Goal: Task Accomplishment & Management: Manage account settings

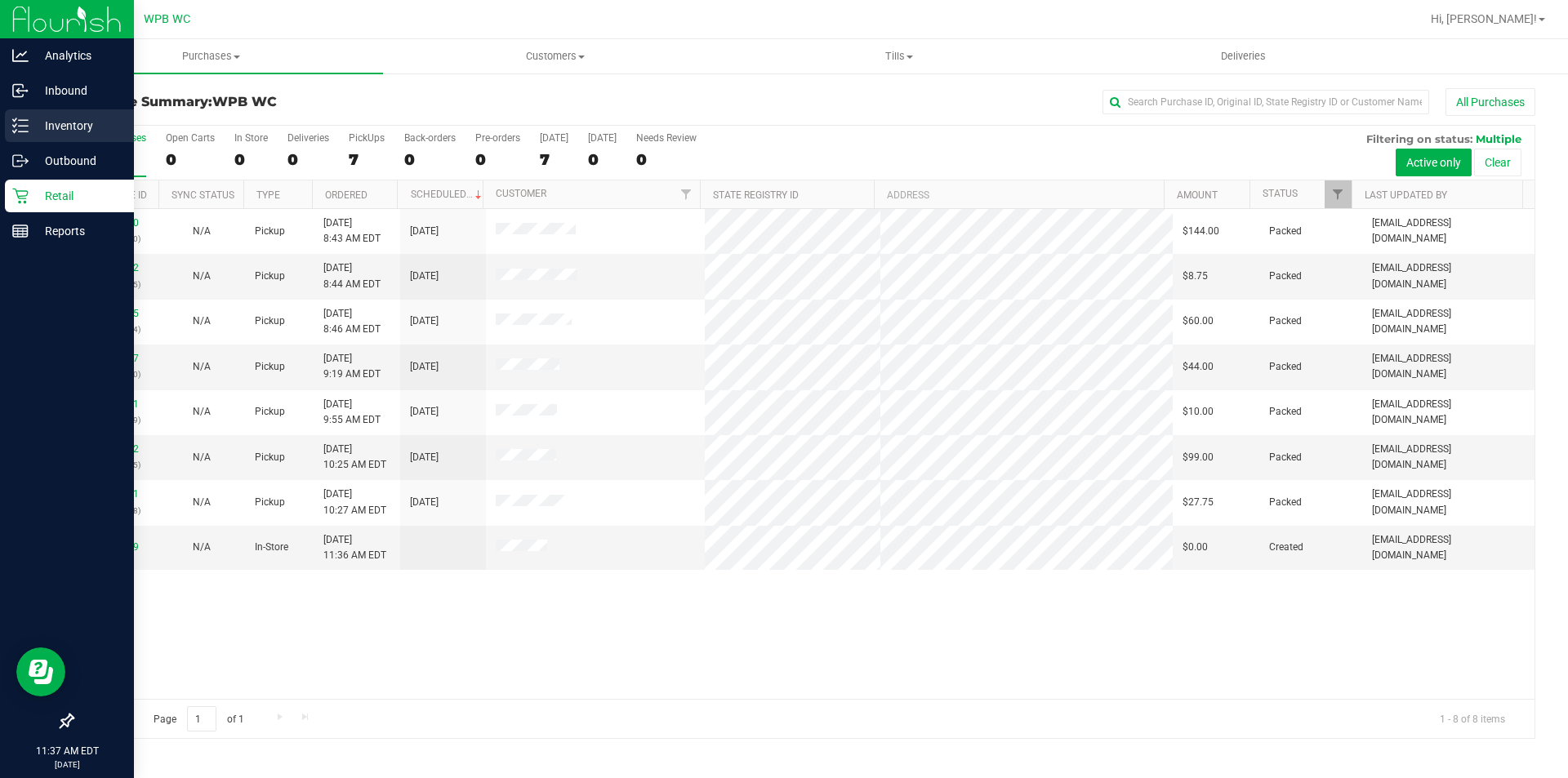
click at [84, 125] on p "Inventory" at bounding box center [78, 125] width 98 height 19
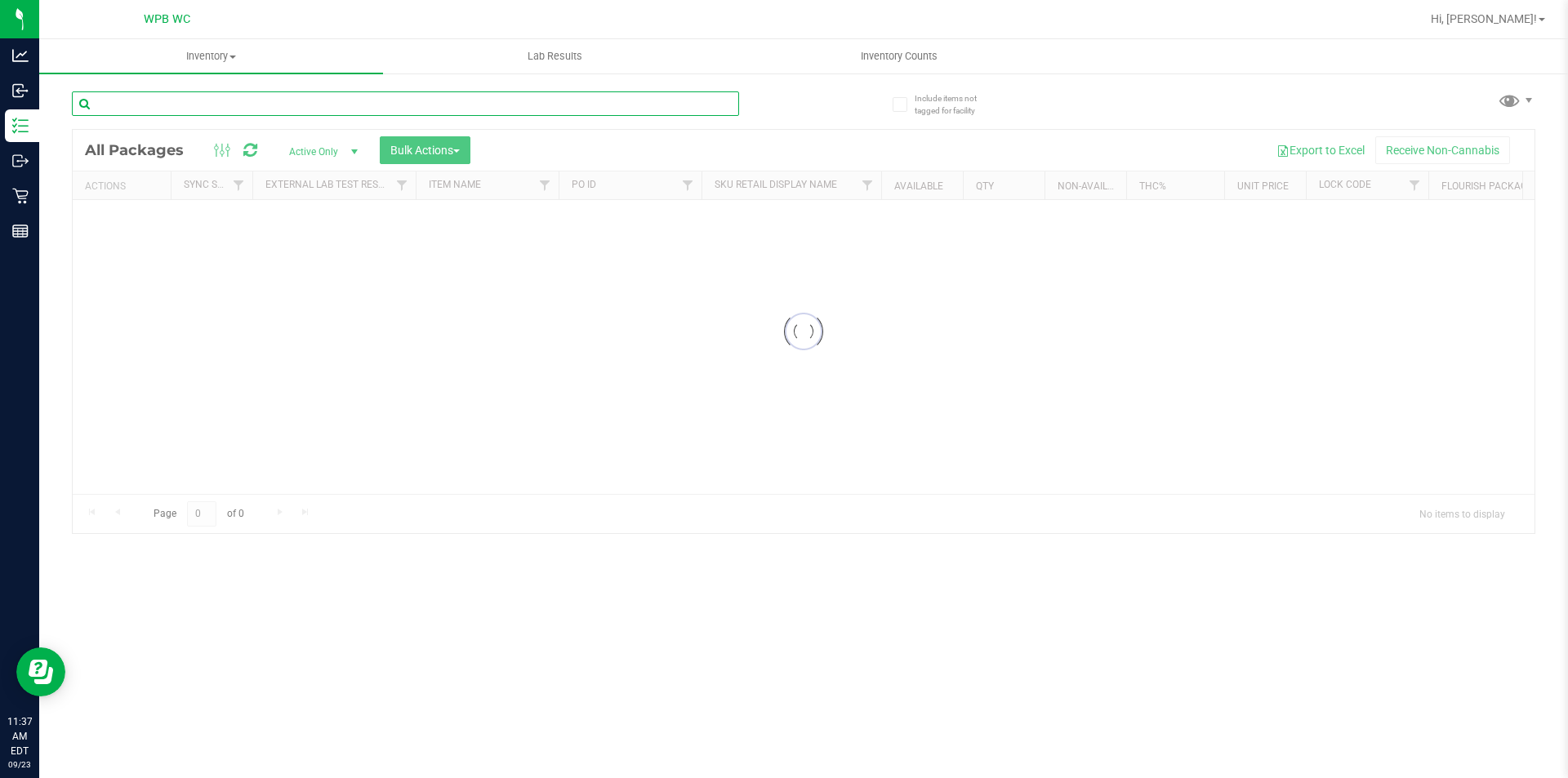
click at [271, 104] on input "text" at bounding box center [405, 103] width 668 height 25
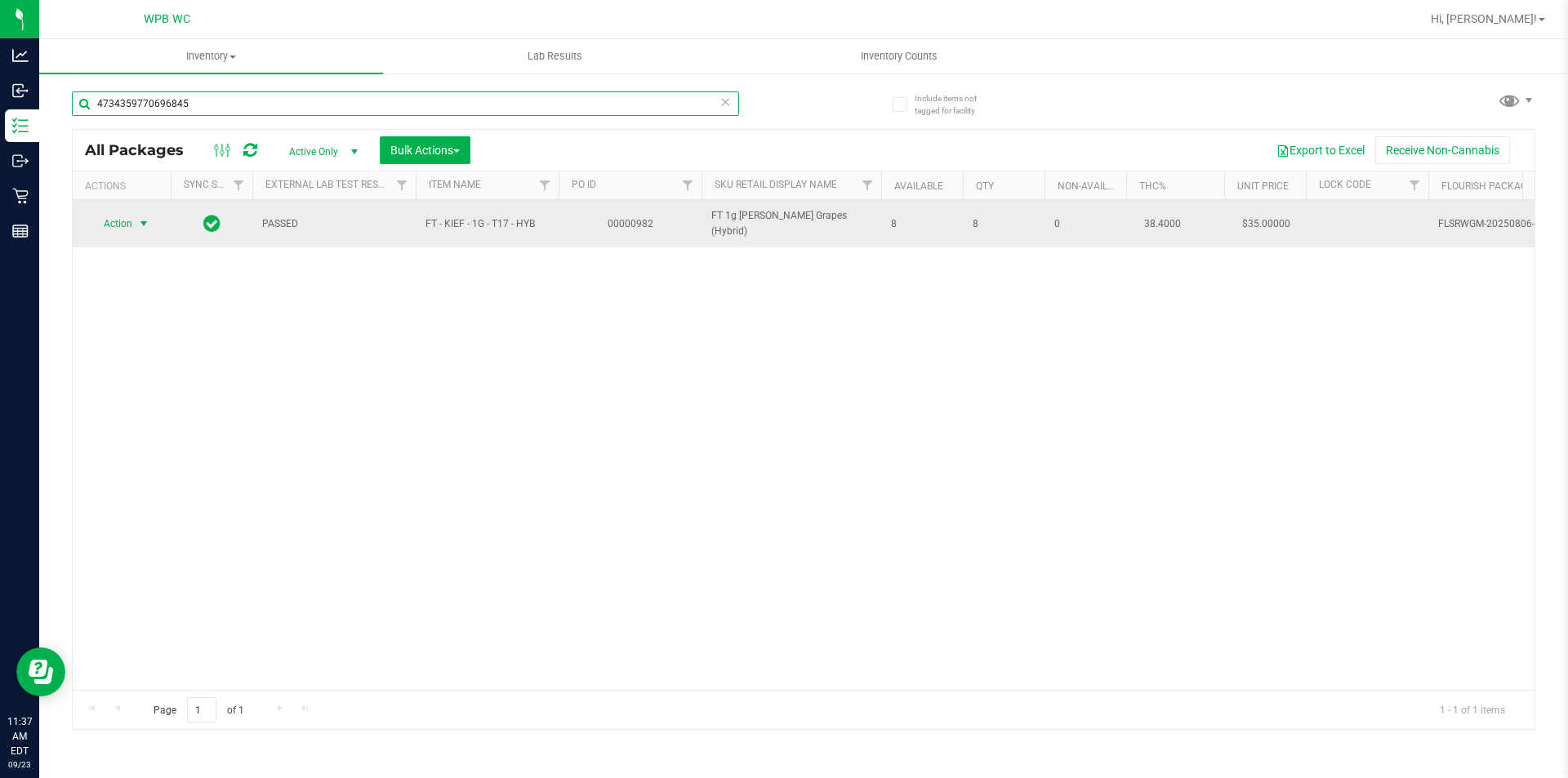
type input "4734359770696845"
click at [140, 223] on span "select" at bounding box center [143, 224] width 13 height 13
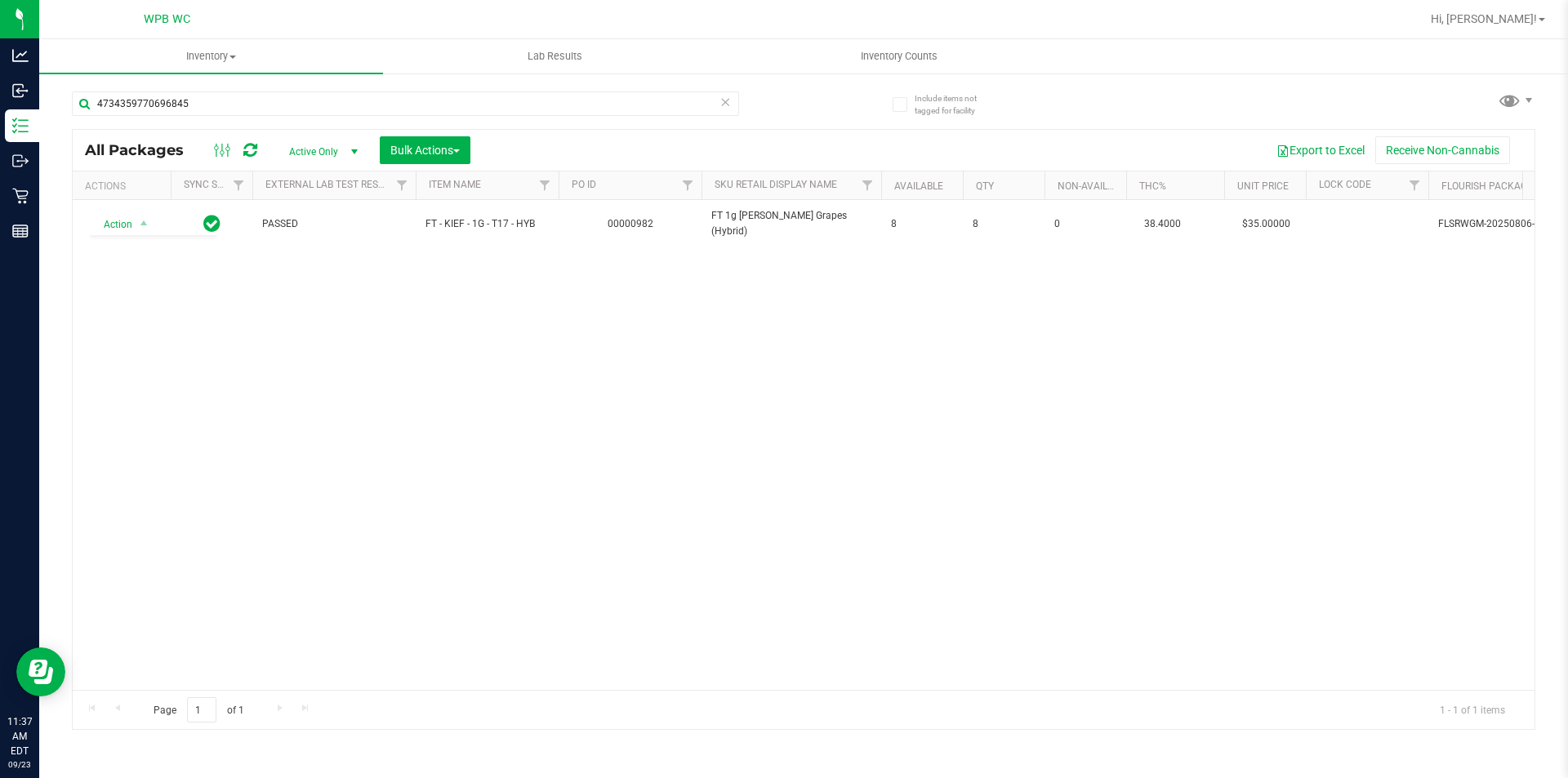
click at [382, 446] on div "Action Action Adjust qty Create package Edit attributes Global inventory Locate…" at bounding box center [804, 445] width 1462 height 490
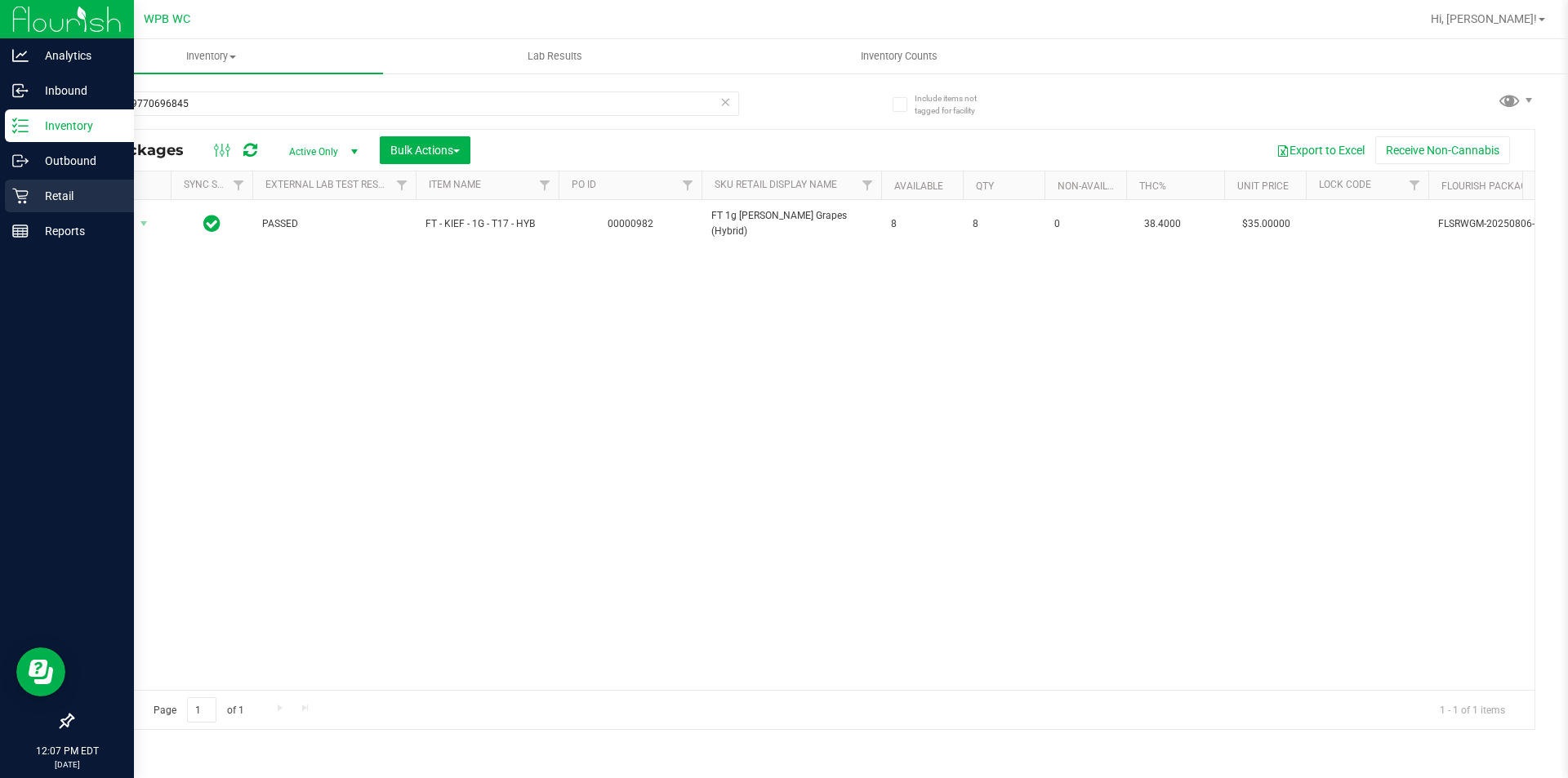
click at [26, 192] on icon at bounding box center [20, 196] width 17 height 17
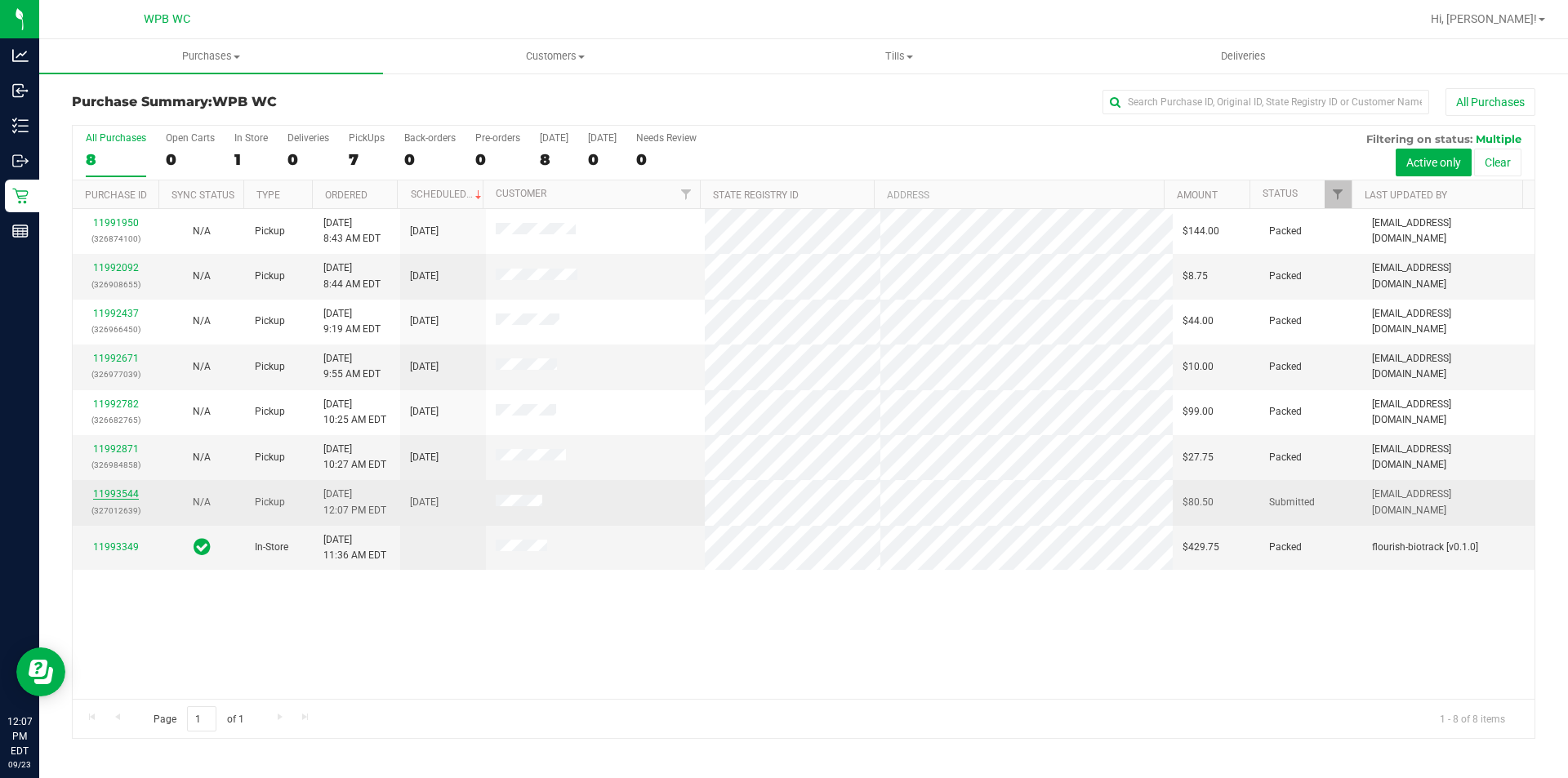
click at [112, 489] on link "11993544" at bounding box center [116, 494] width 46 height 11
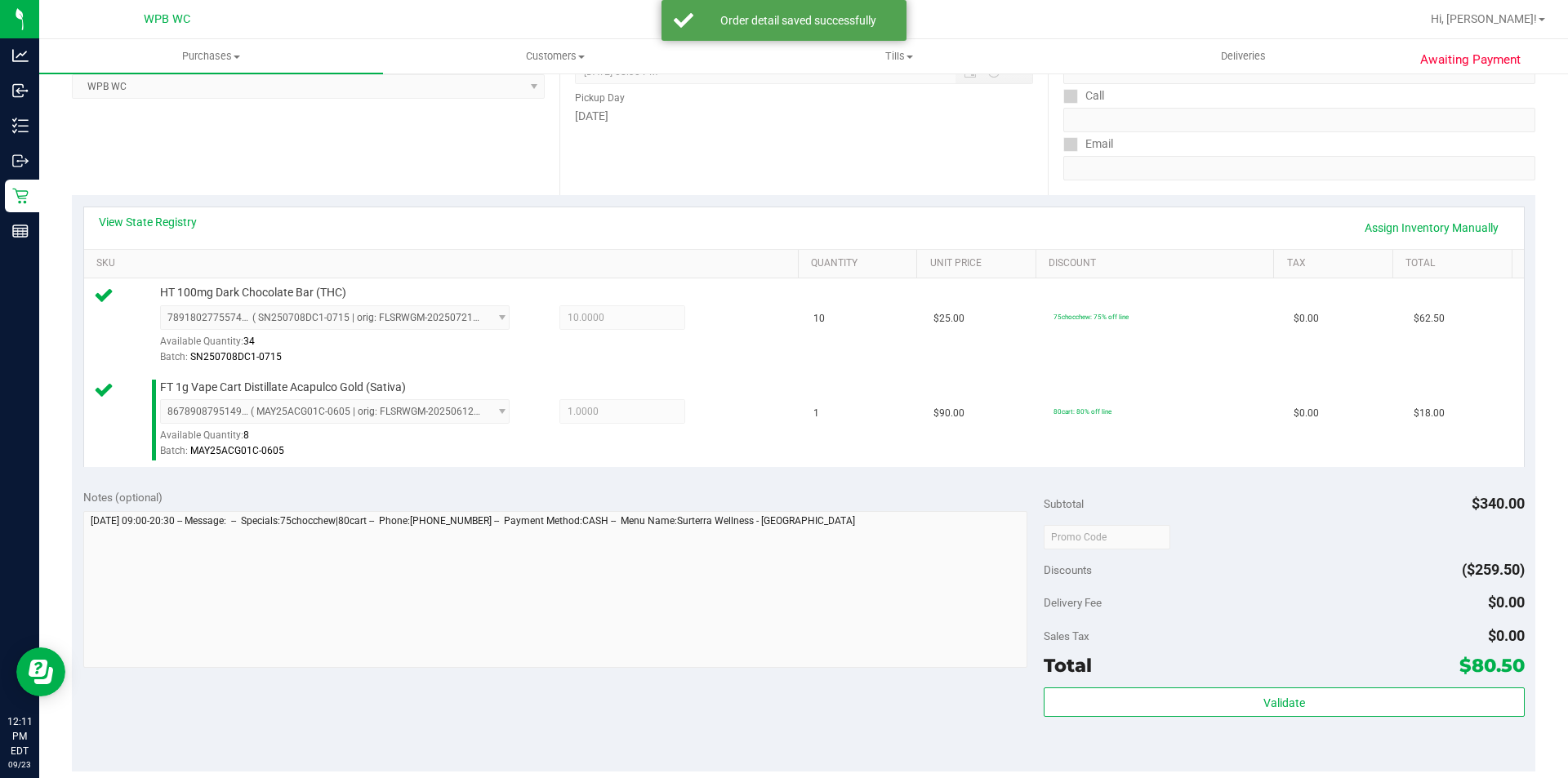
scroll to position [490, 0]
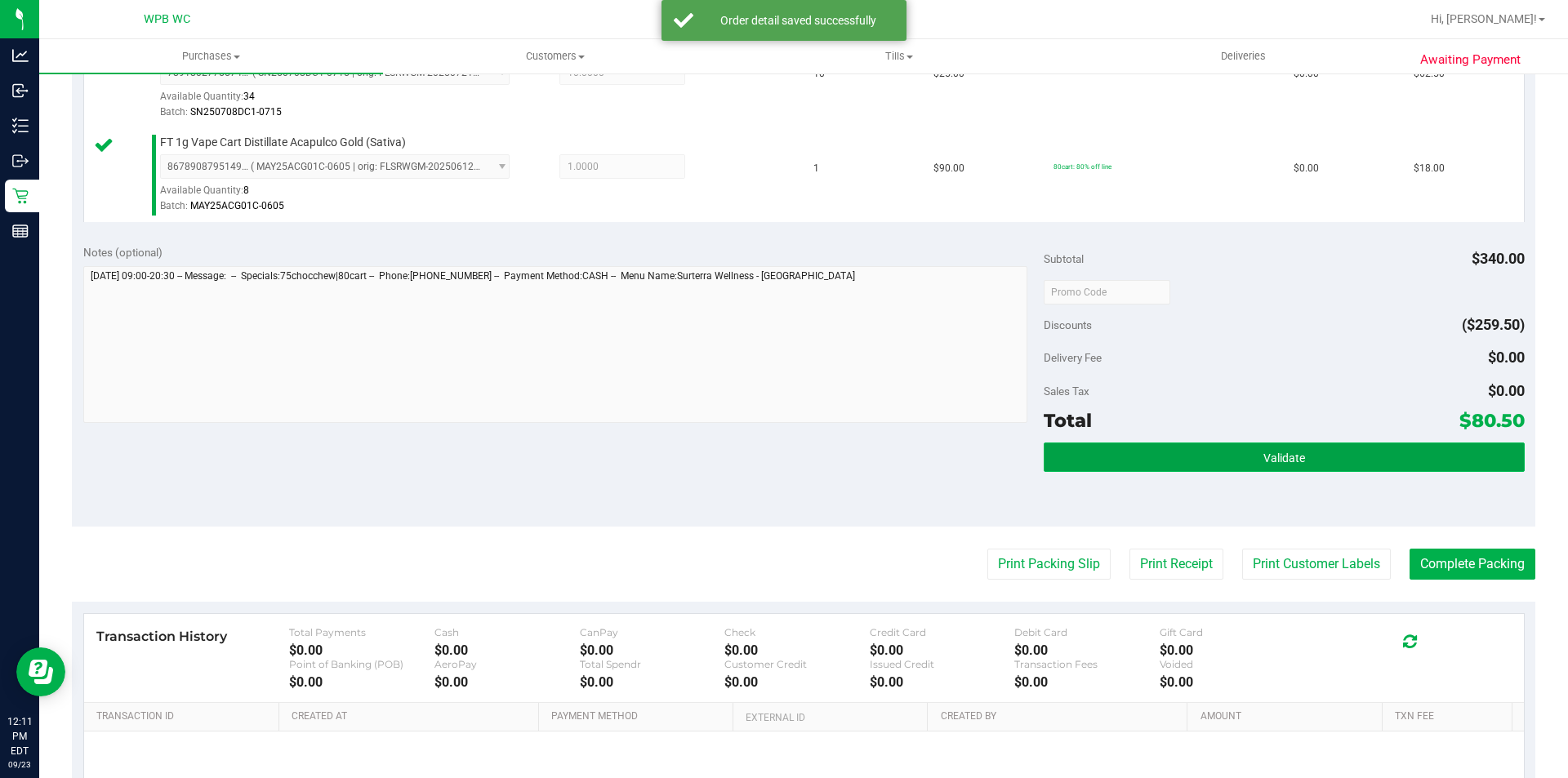
click at [1364, 446] on button "Validate" at bounding box center [1284, 458] width 480 height 30
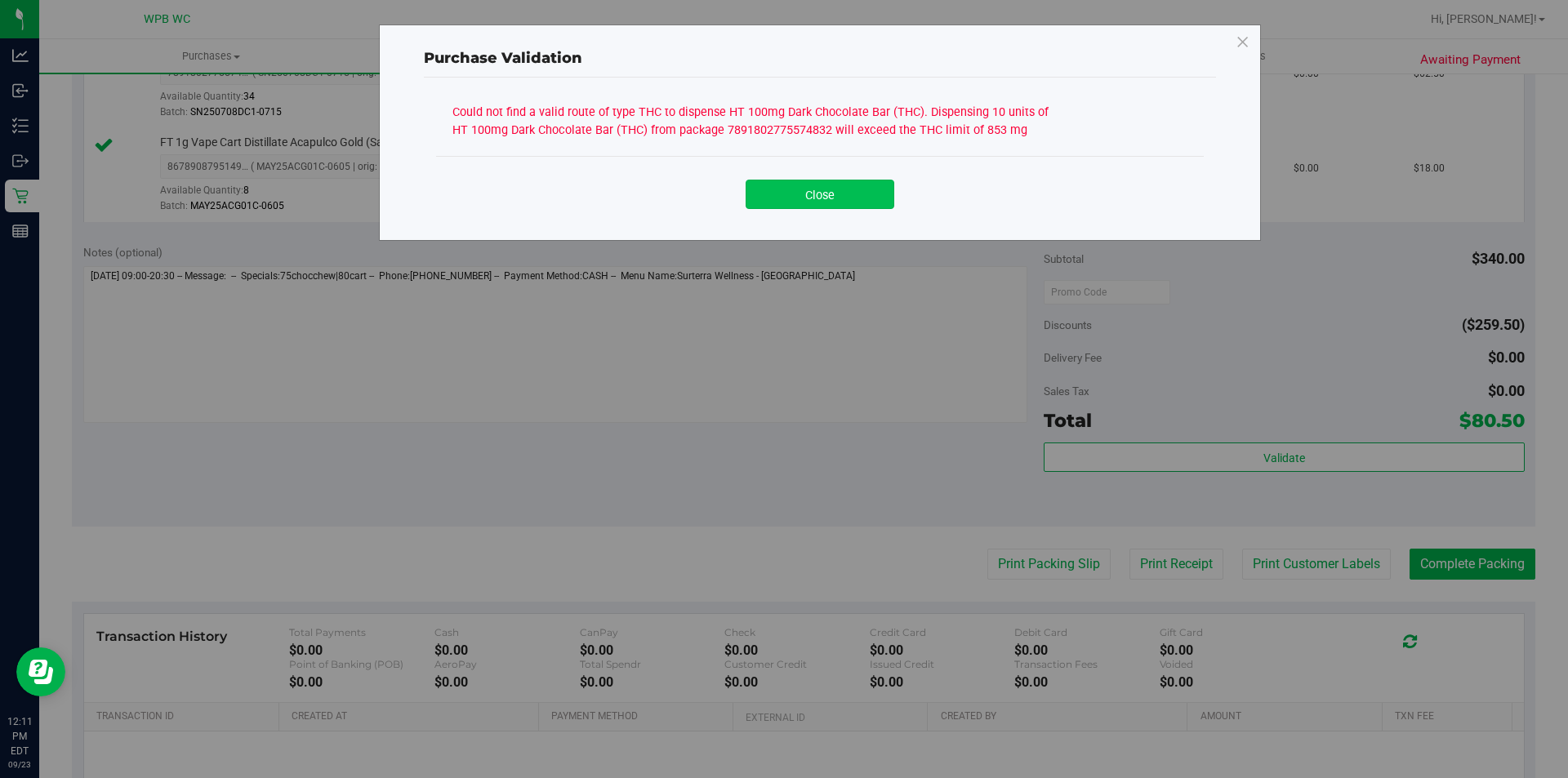
click at [825, 201] on button "Close" at bounding box center [820, 195] width 148 height 30
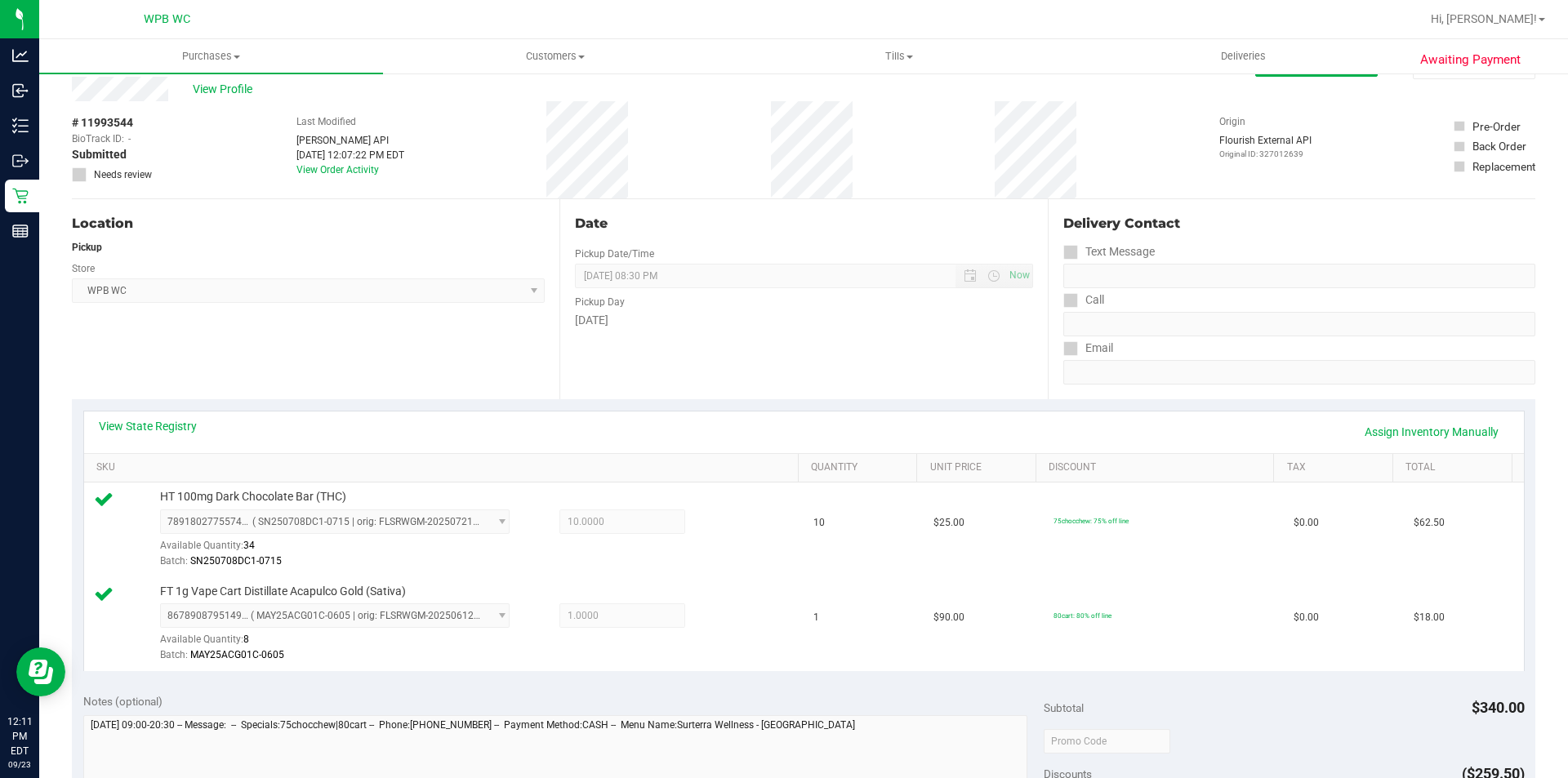
scroll to position [0, 0]
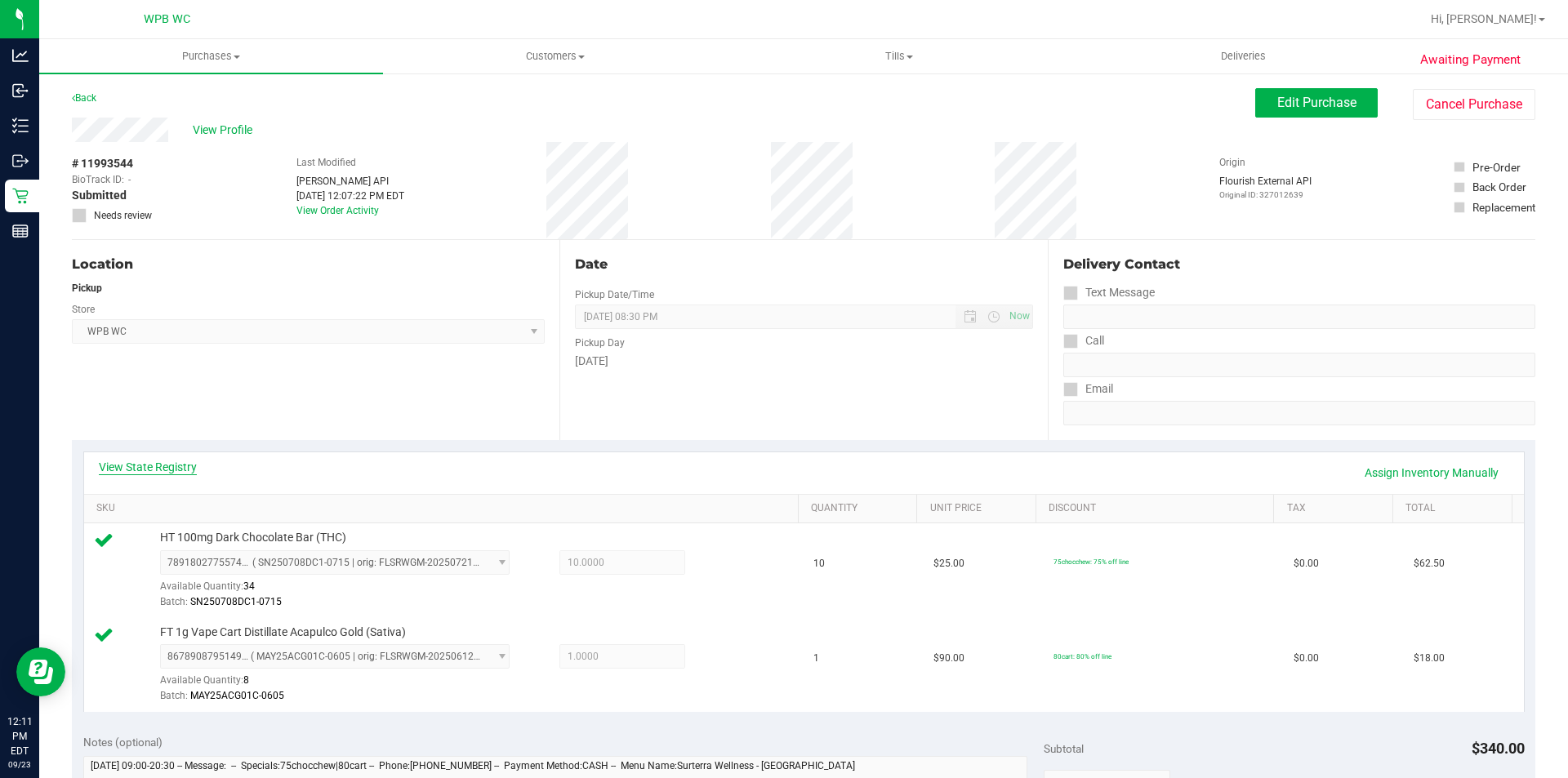
click at [175, 466] on link "View State Registry" at bounding box center [148, 467] width 98 height 17
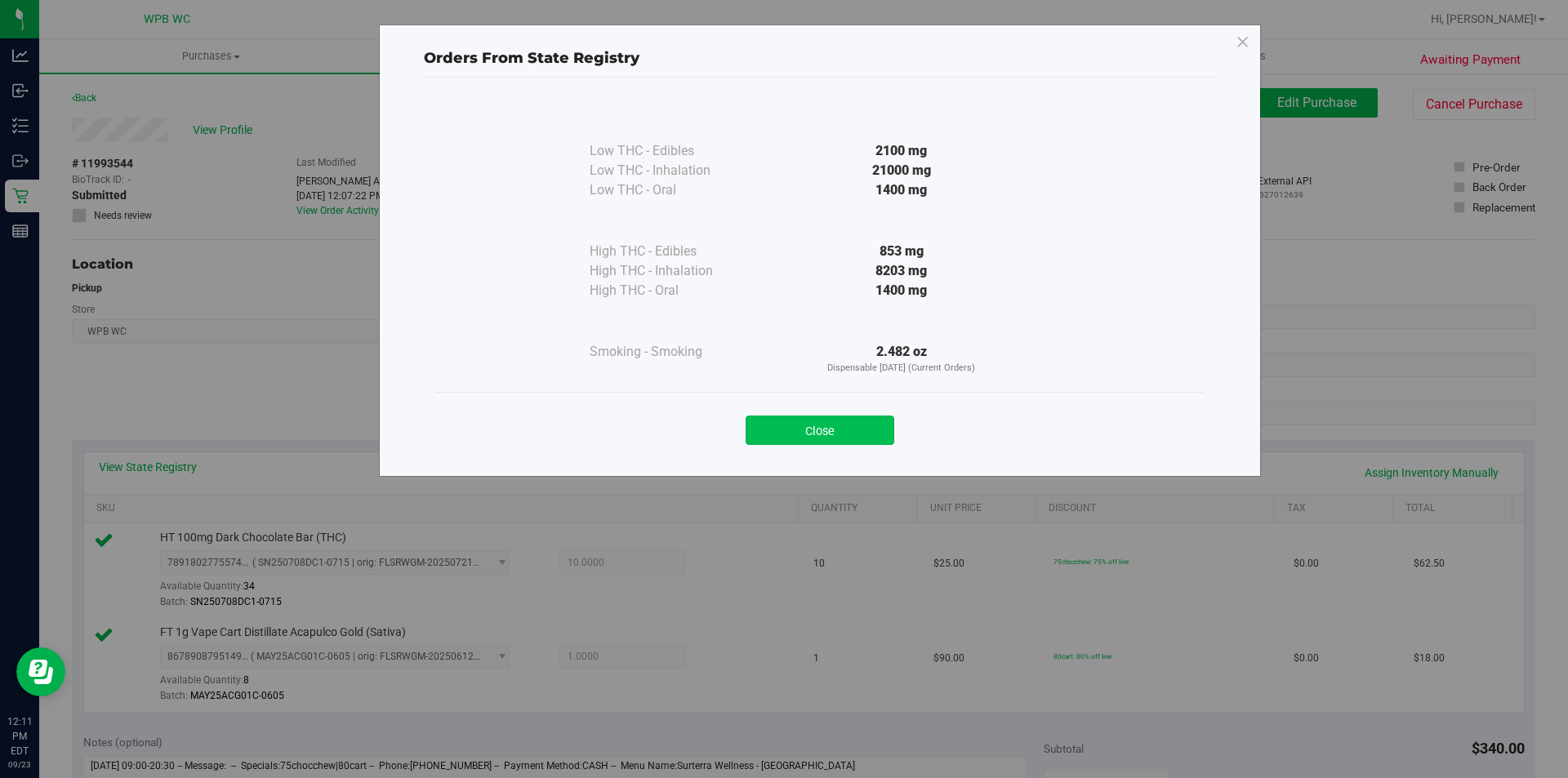
click at [847, 432] on button "Close" at bounding box center [820, 431] width 148 height 30
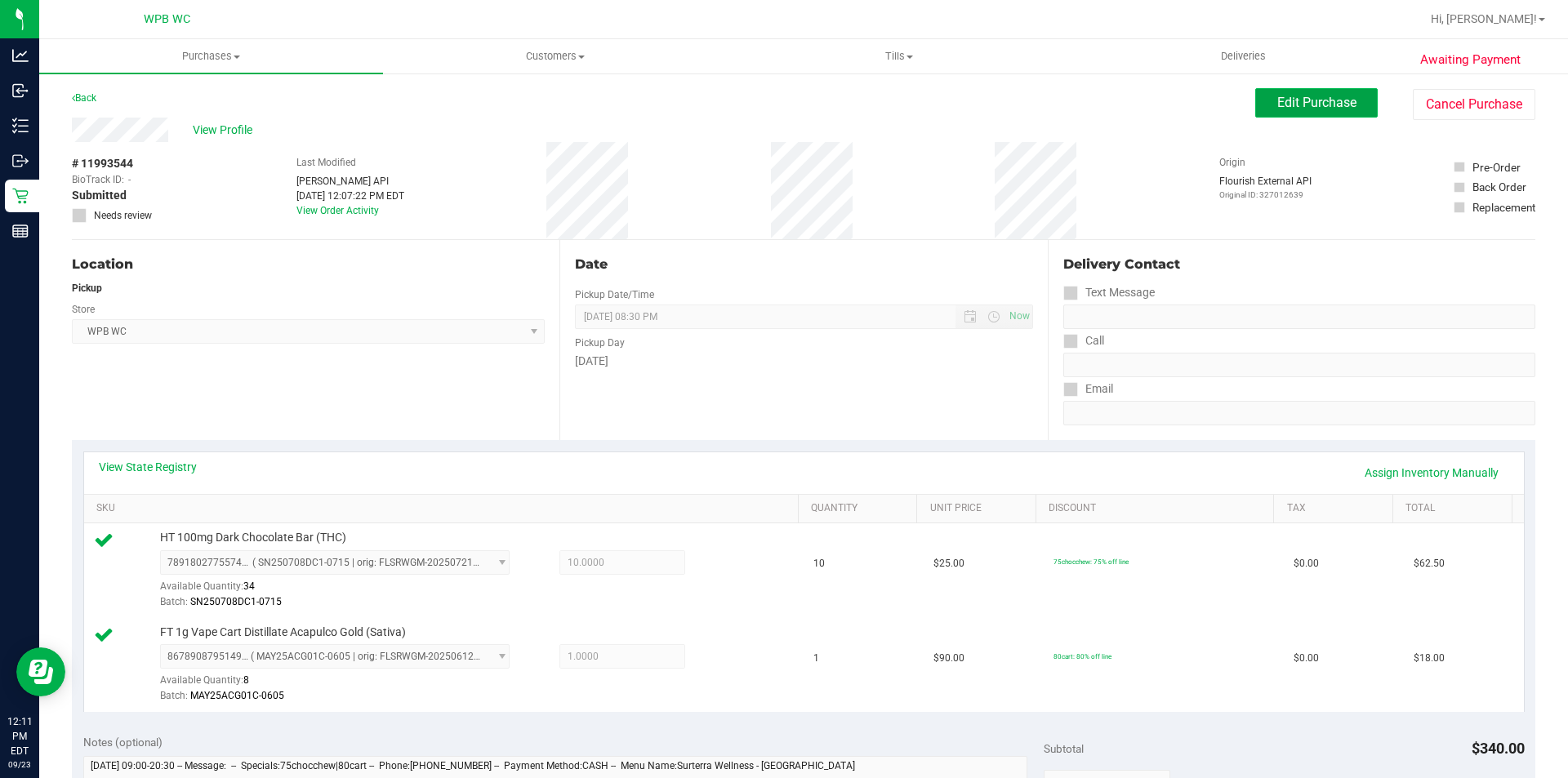
click at [1286, 96] on span "Edit Purchase" at bounding box center [1317, 103] width 79 height 16
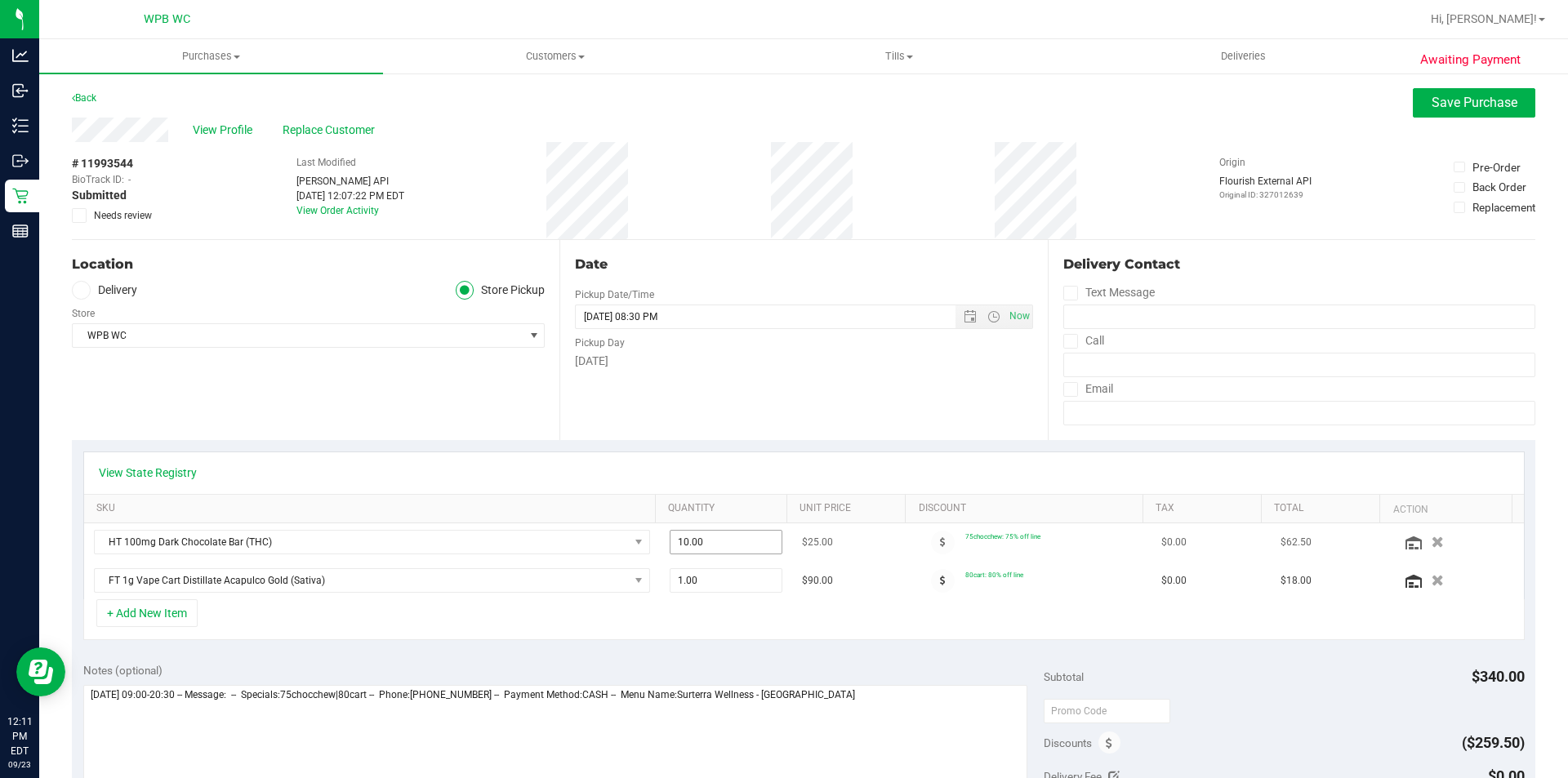
click at [691, 549] on span "10.00 10" at bounding box center [726, 542] width 113 height 25
type input "1"
type input "8"
type input "10.00"
click at [745, 417] on div "Date Pickup Date/Time [DATE] Now [DATE] 08:30 PM Now Pickup Day [DATE]" at bounding box center [804, 340] width 488 height 200
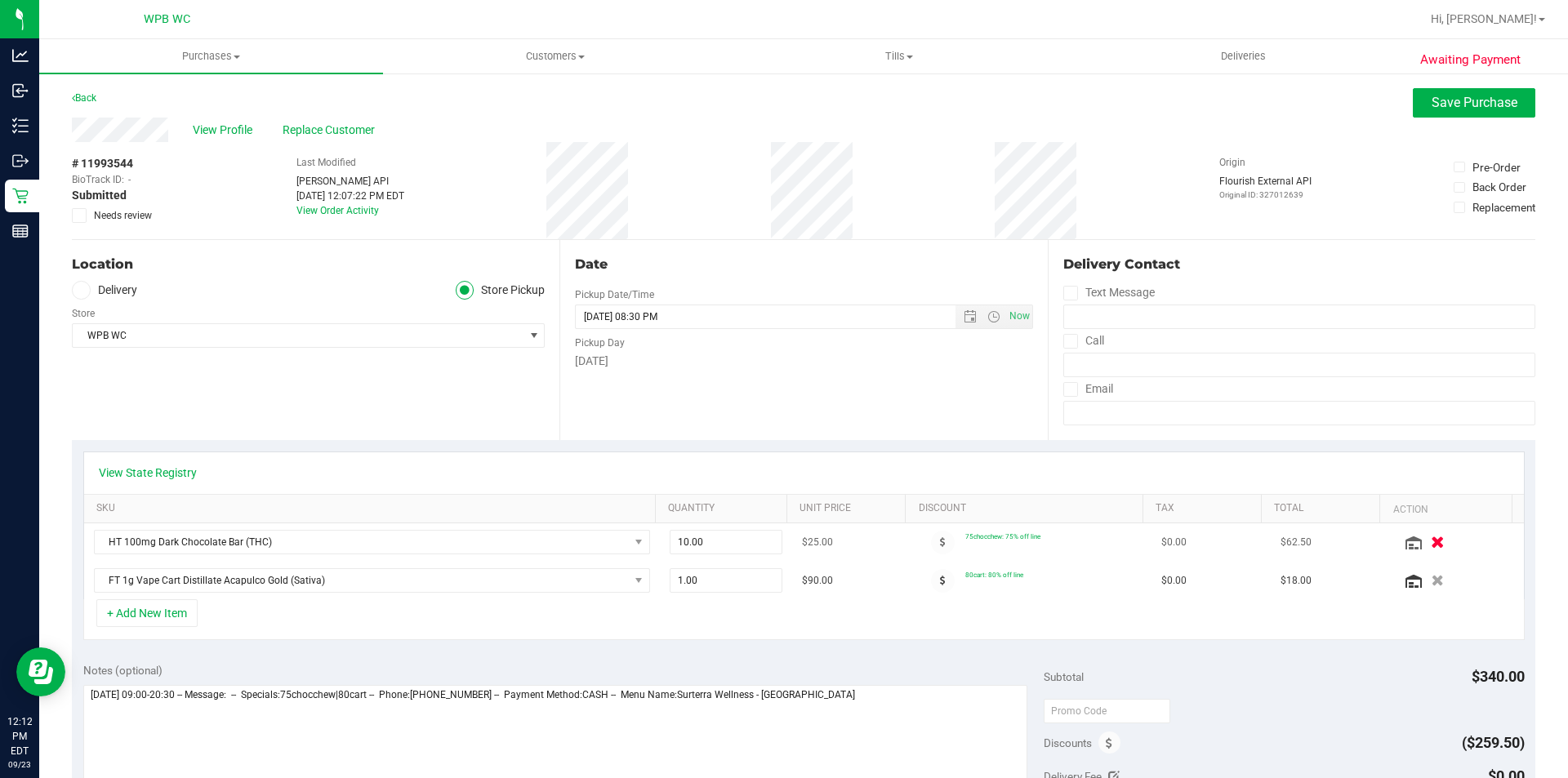
click at [1431, 542] on icon "button" at bounding box center [1438, 543] width 14 height 12
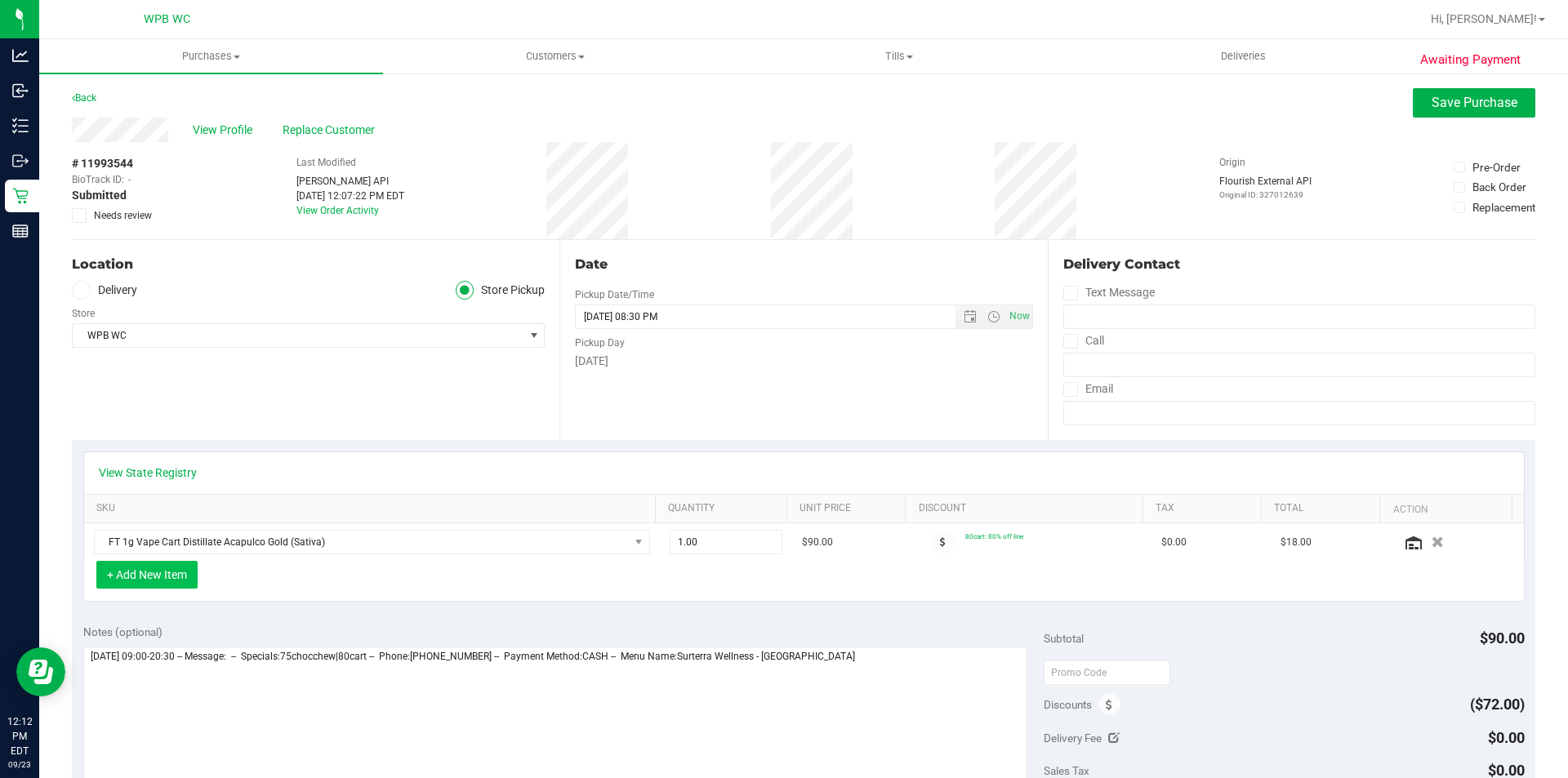
click at [147, 580] on button "+ Add New Item" at bounding box center [147, 575] width 101 height 28
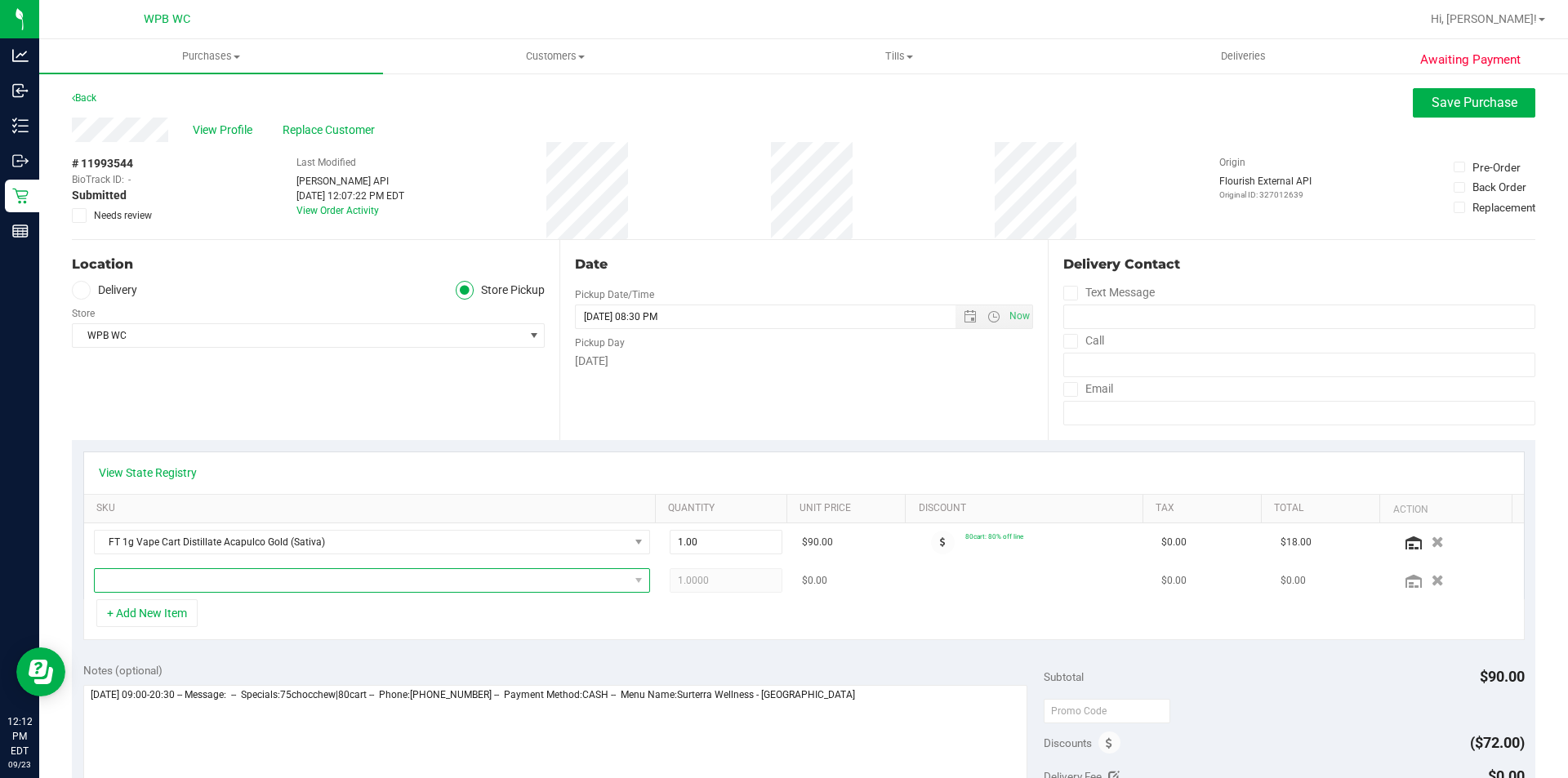
click at [258, 581] on span "NO DATA FOUND" at bounding box center [362, 581] width 534 height 23
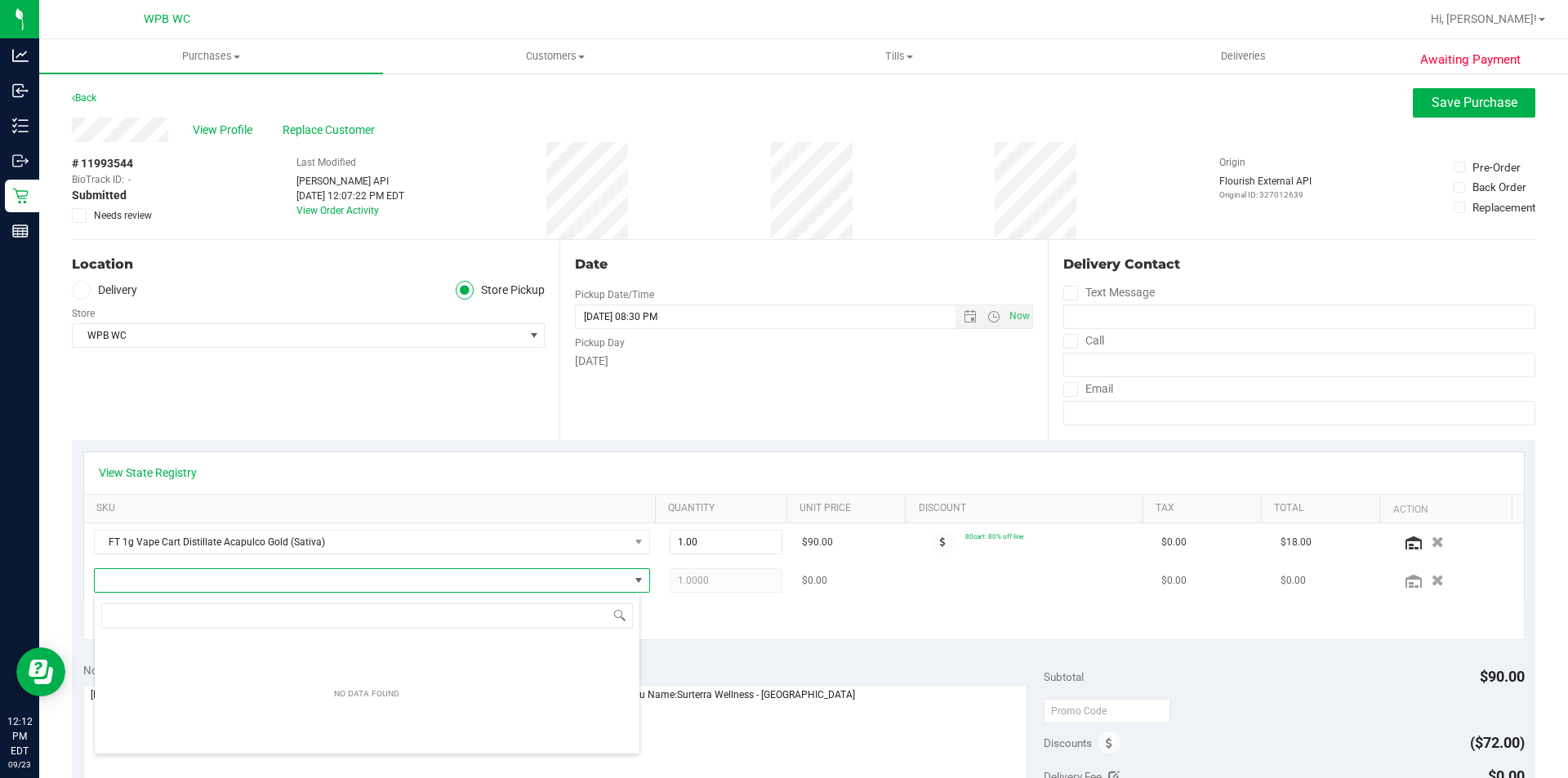
scroll to position [25, 541]
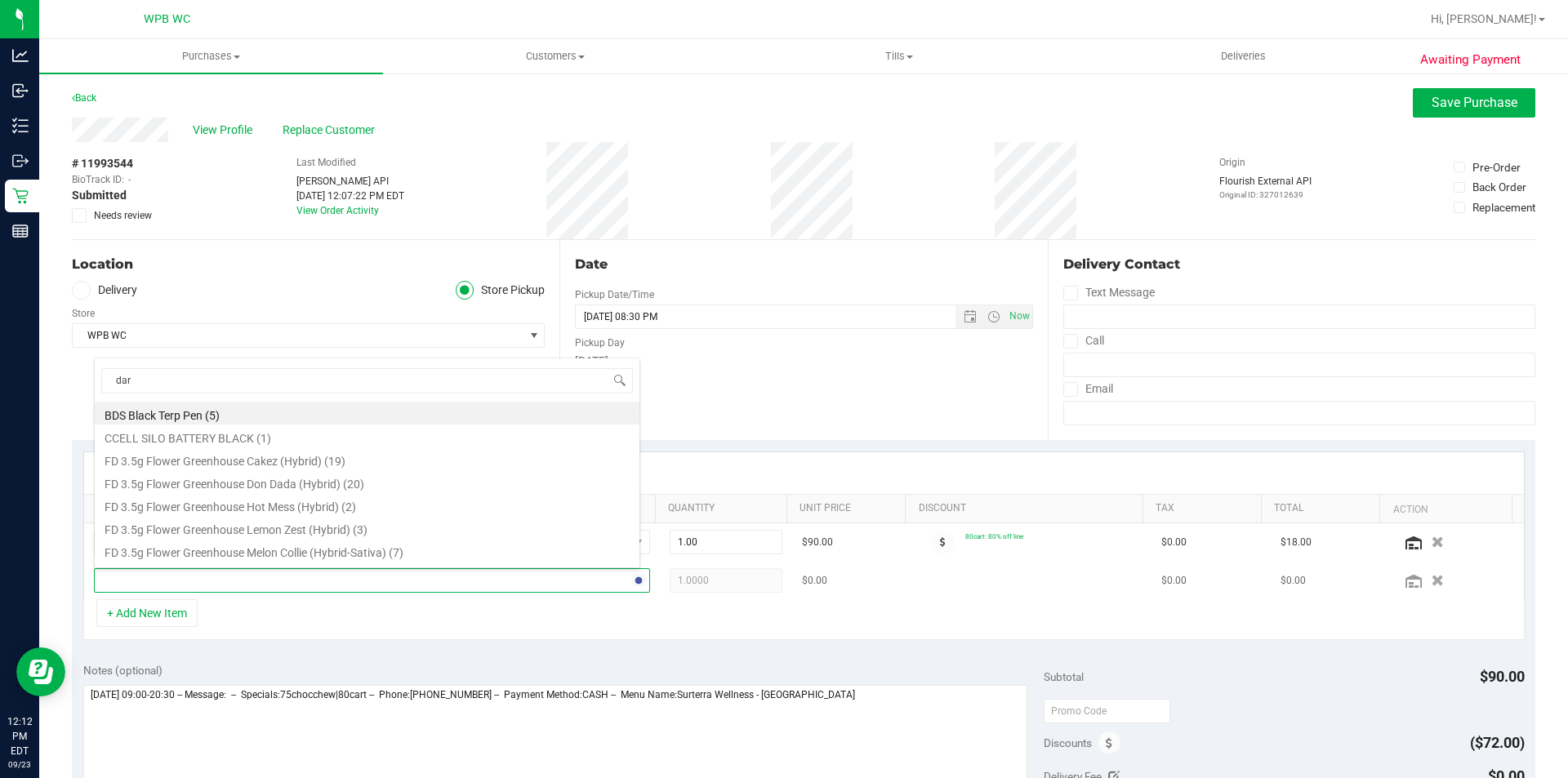
type input "dark"
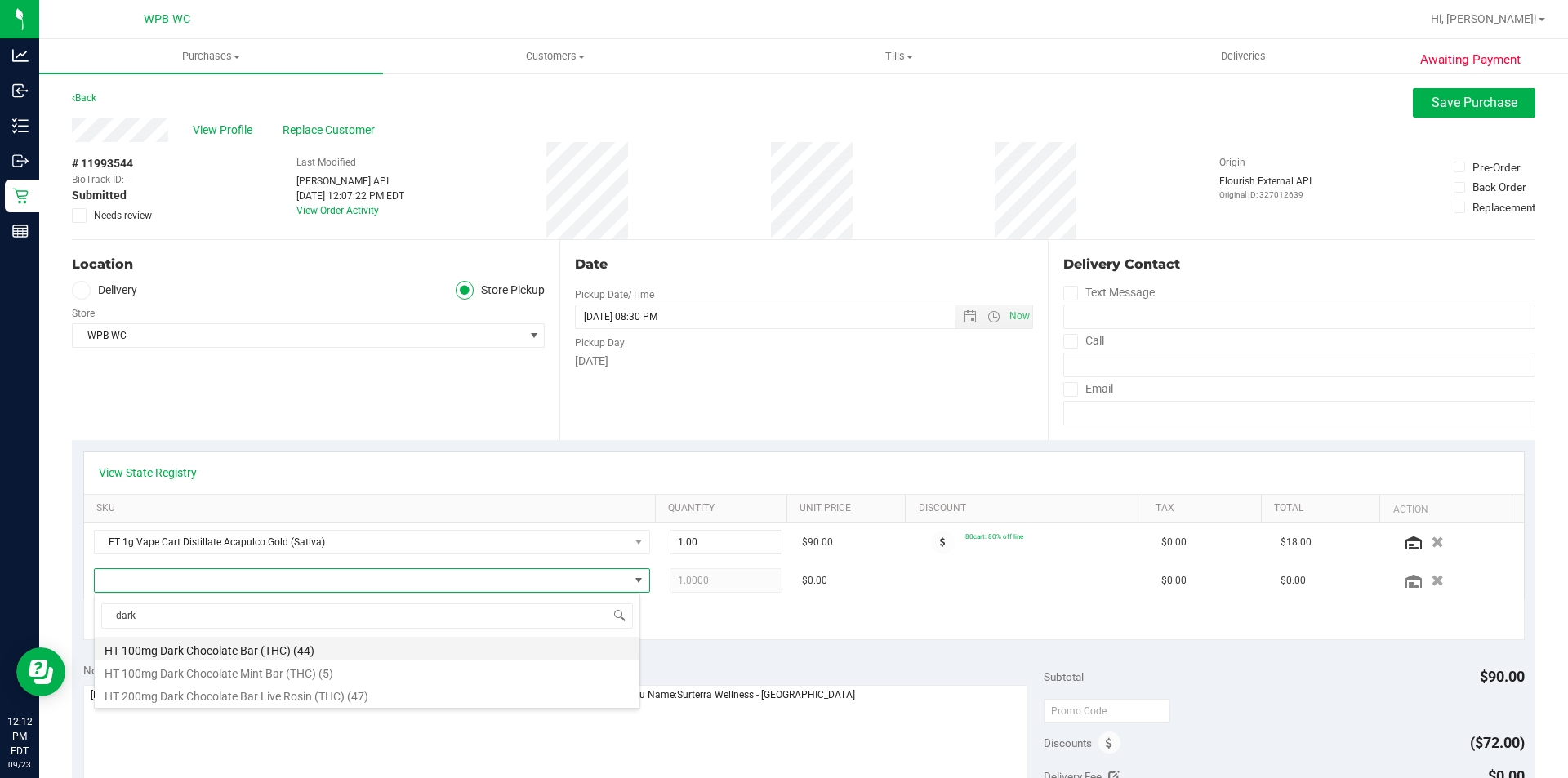
click at [222, 647] on li "HT 100mg Dark Chocolate Bar (THC) (44)" at bounding box center [367, 648] width 545 height 23
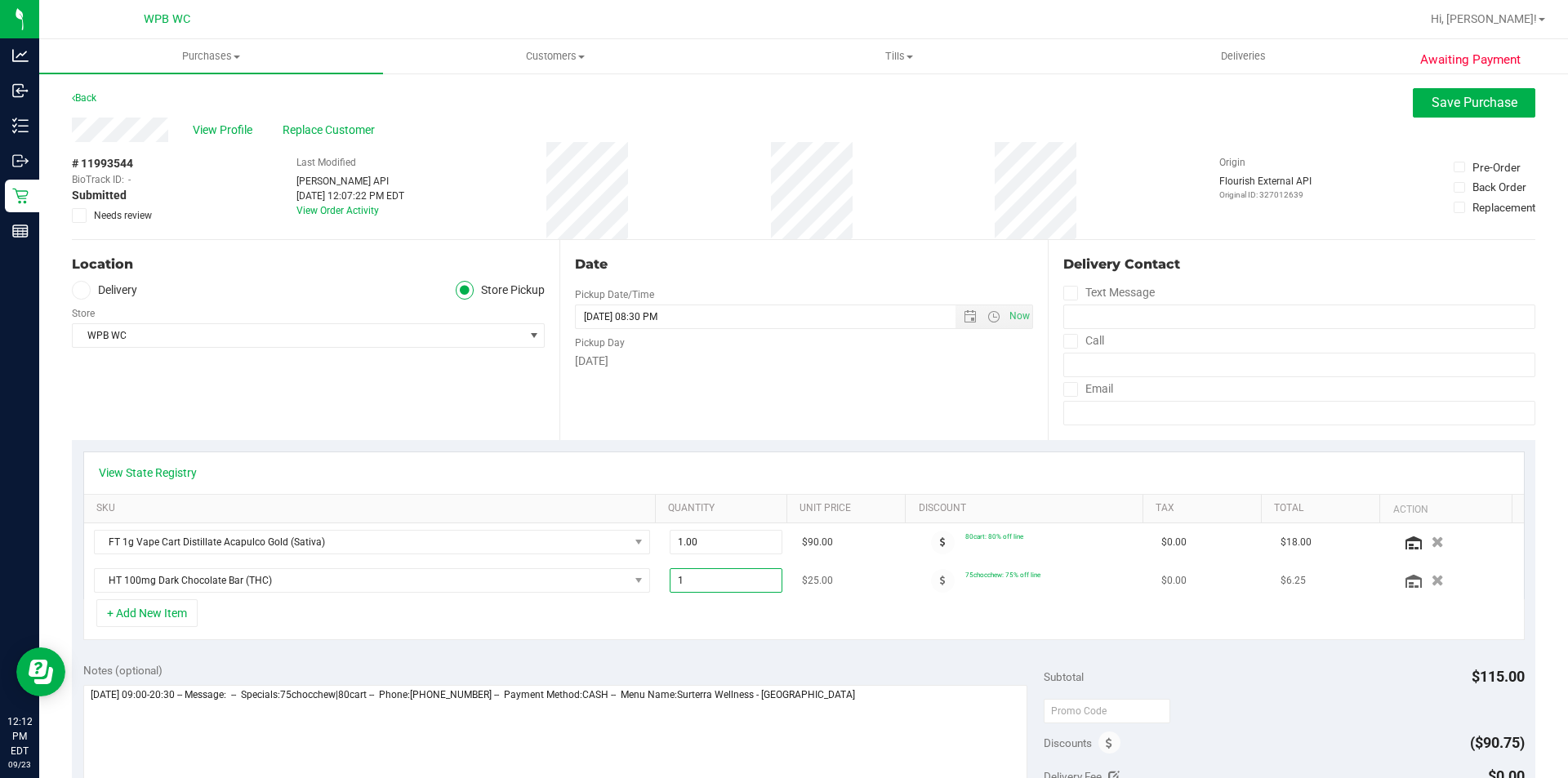
click at [675, 578] on span "1.00 1" at bounding box center [726, 581] width 113 height 25
type input "8"
type input "8.00"
click at [687, 606] on div "+ Add New Item" at bounding box center [804, 619] width 1442 height 41
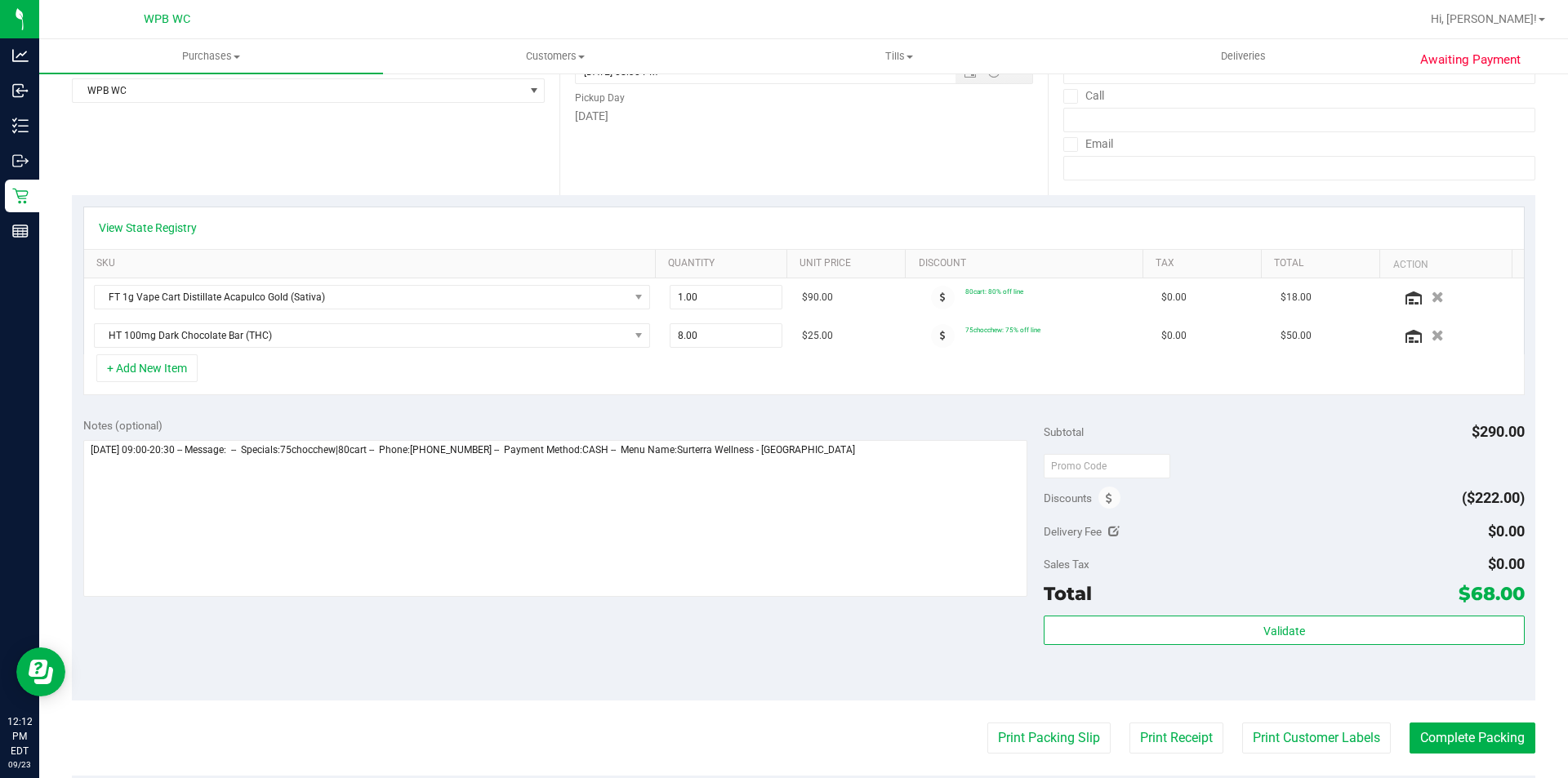
scroll to position [0, 0]
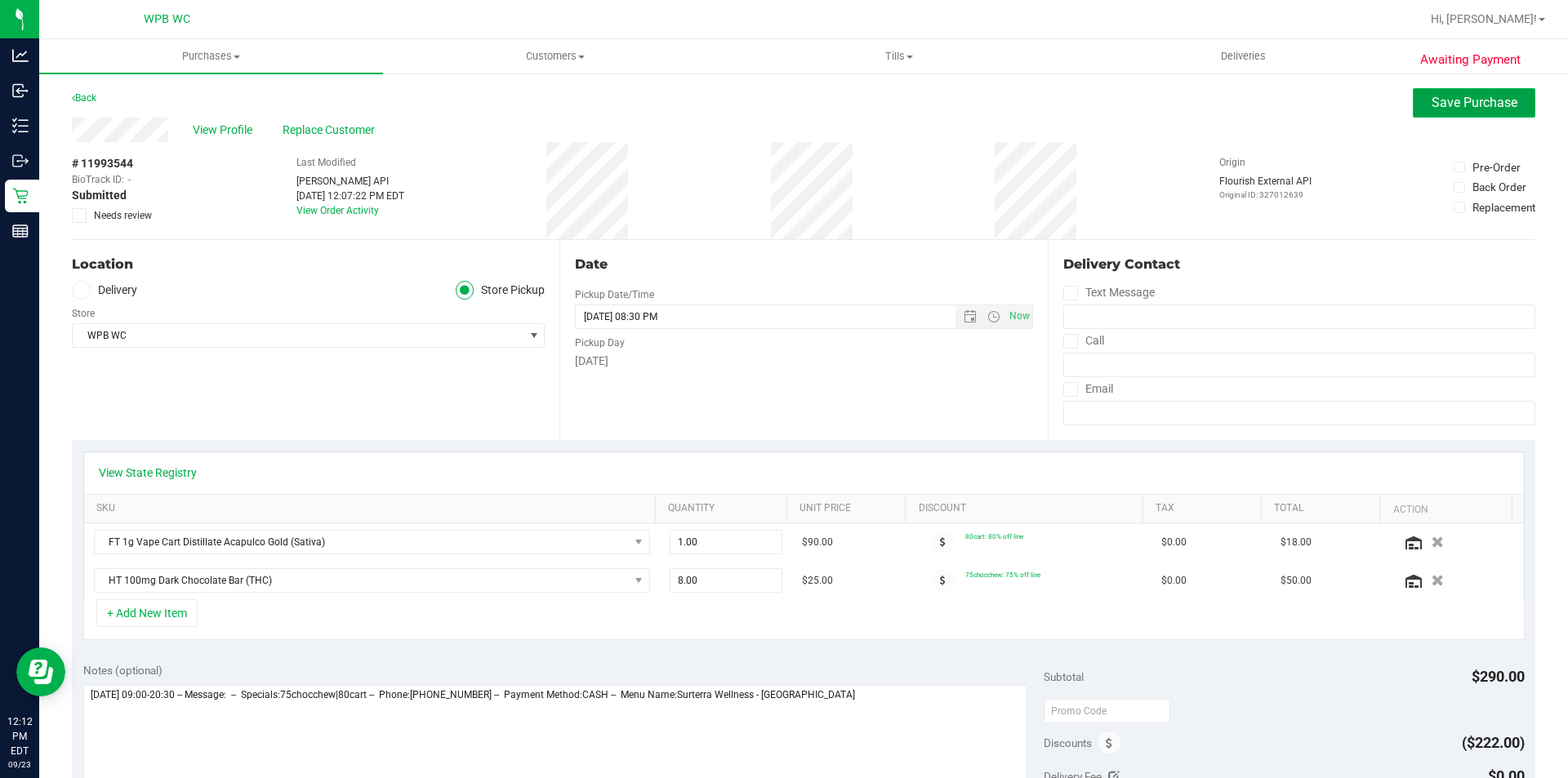
click at [1440, 108] on span "Save Purchase" at bounding box center [1475, 103] width 86 height 16
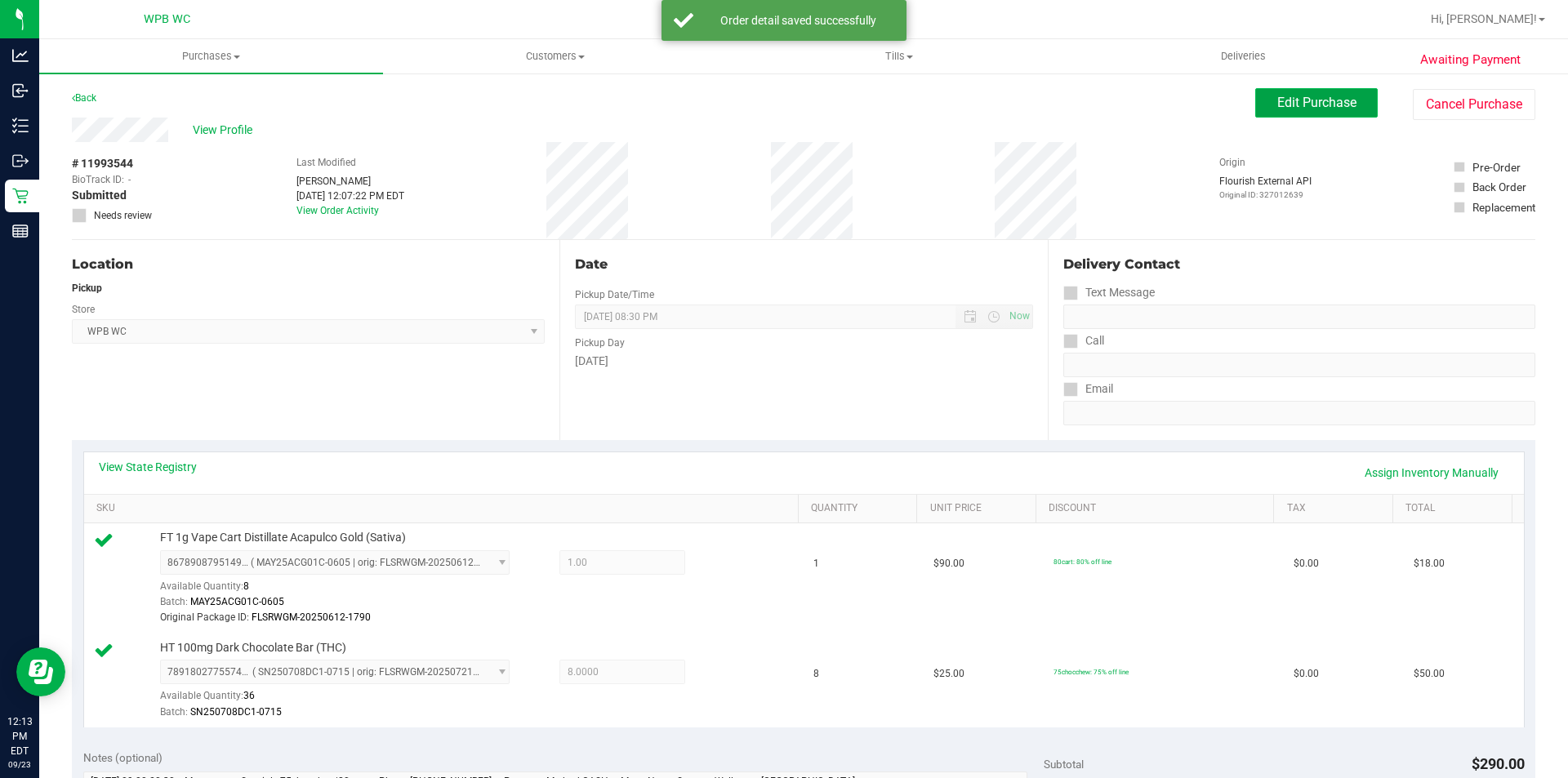
click at [1322, 97] on span "Edit Purchase" at bounding box center [1317, 103] width 79 height 16
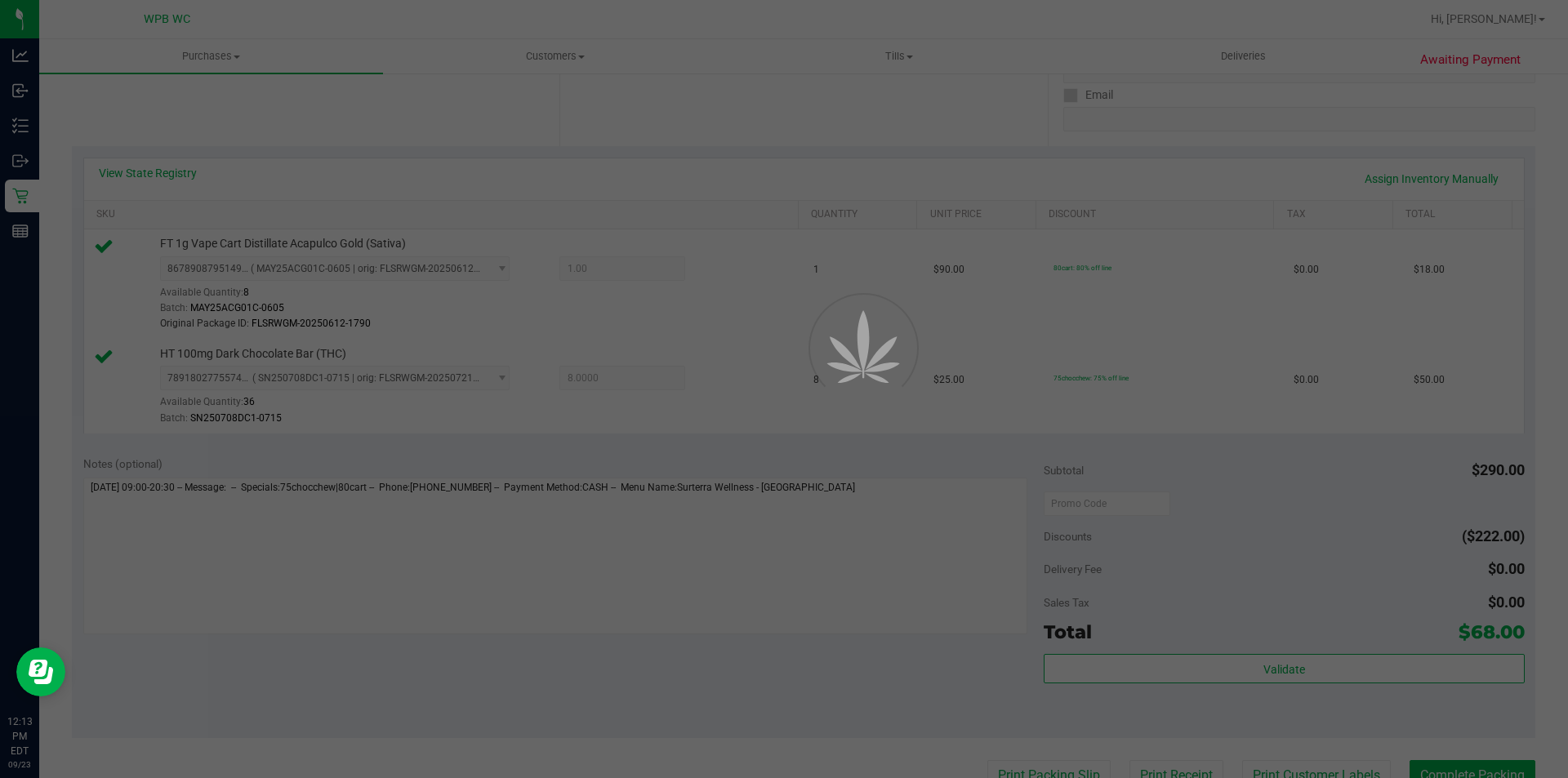
scroll to position [326, 0]
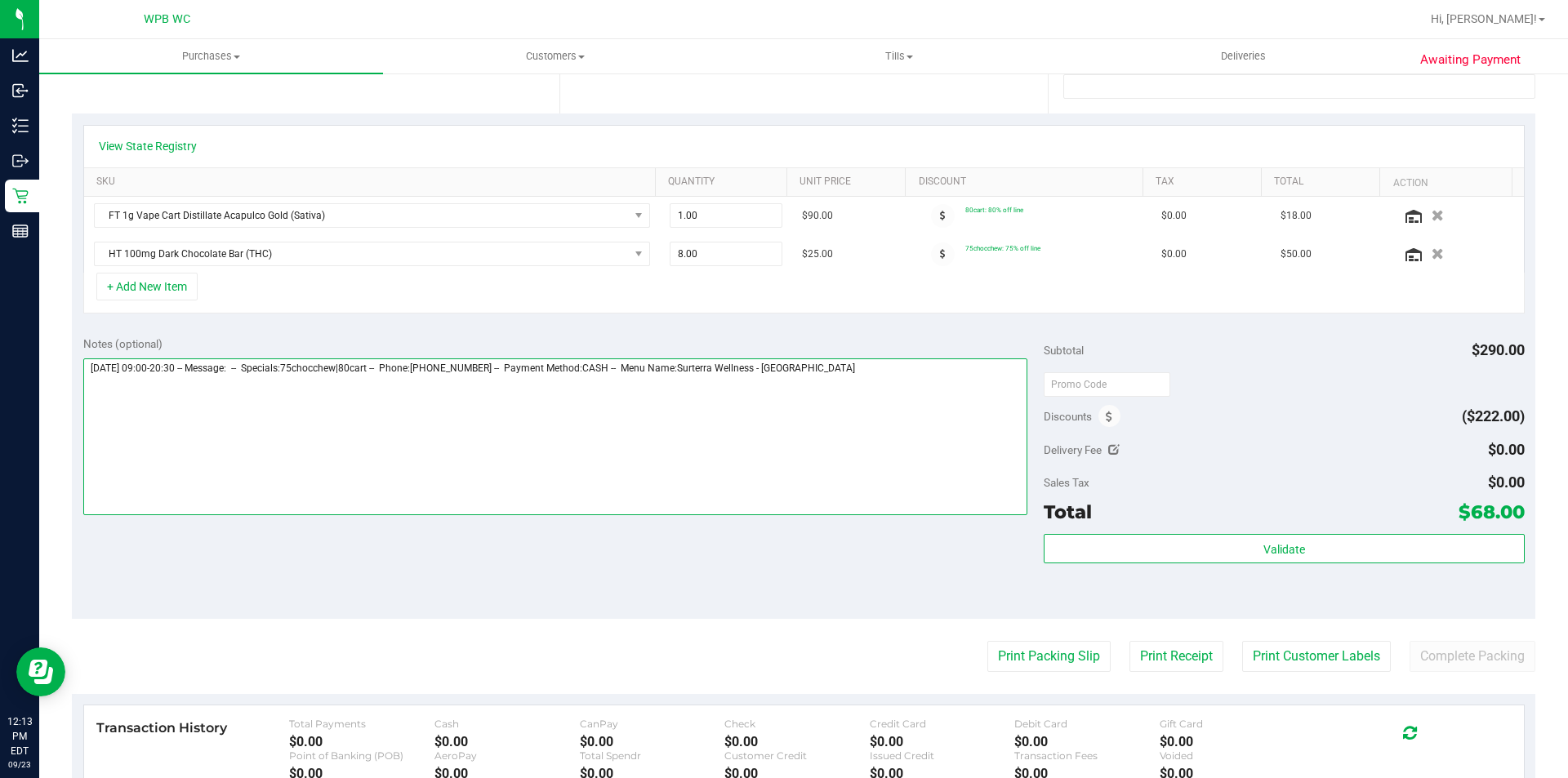
click at [905, 408] on textarea at bounding box center [555, 437] width 945 height 157
click at [93, 382] on textarea at bounding box center [555, 437] width 945 height 157
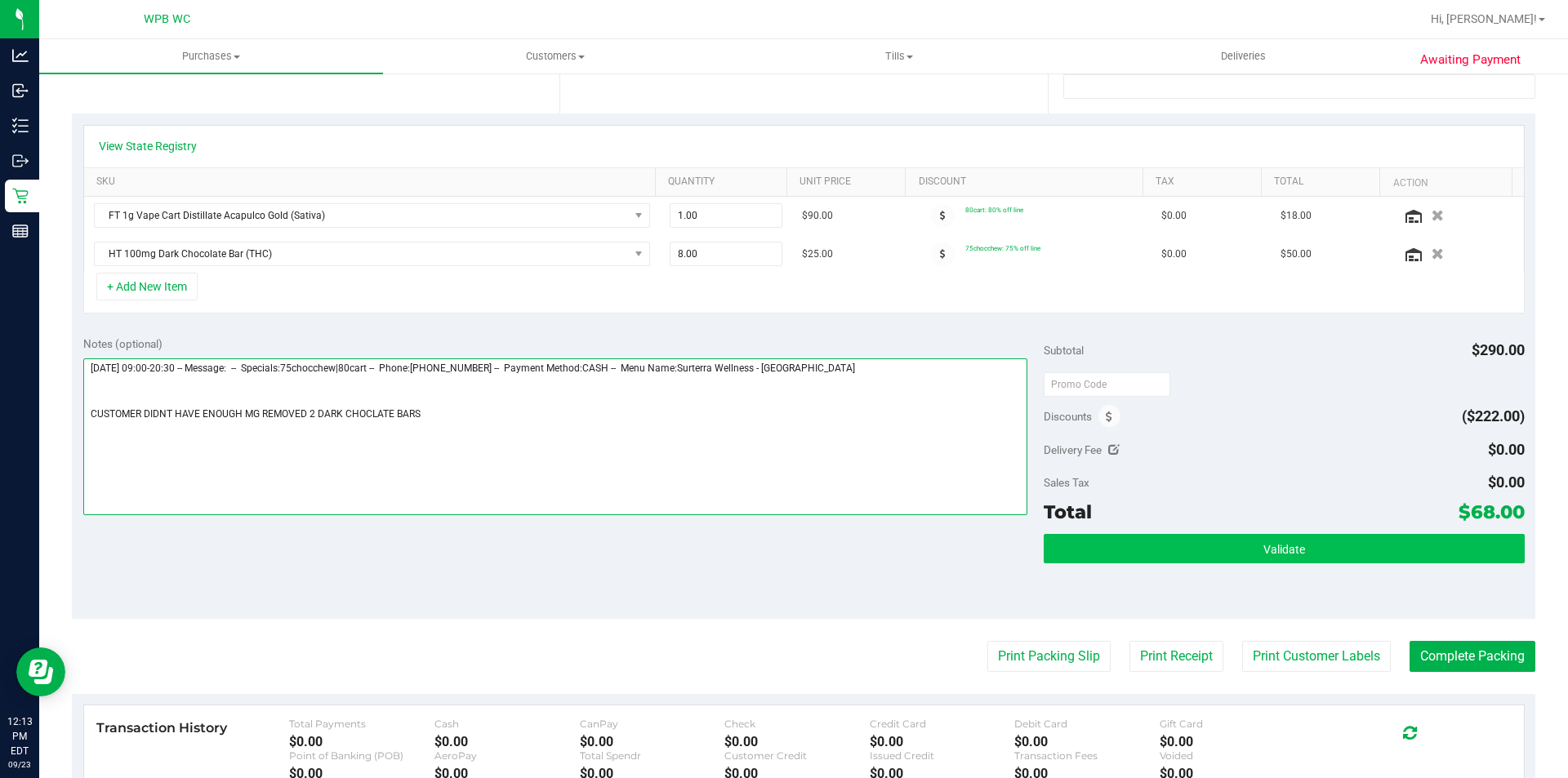
type textarea "[DATE] 09:00-20:30 -- Message: -- Specials:75chocchew|80cart -- Phone:[PHONE_NU…"
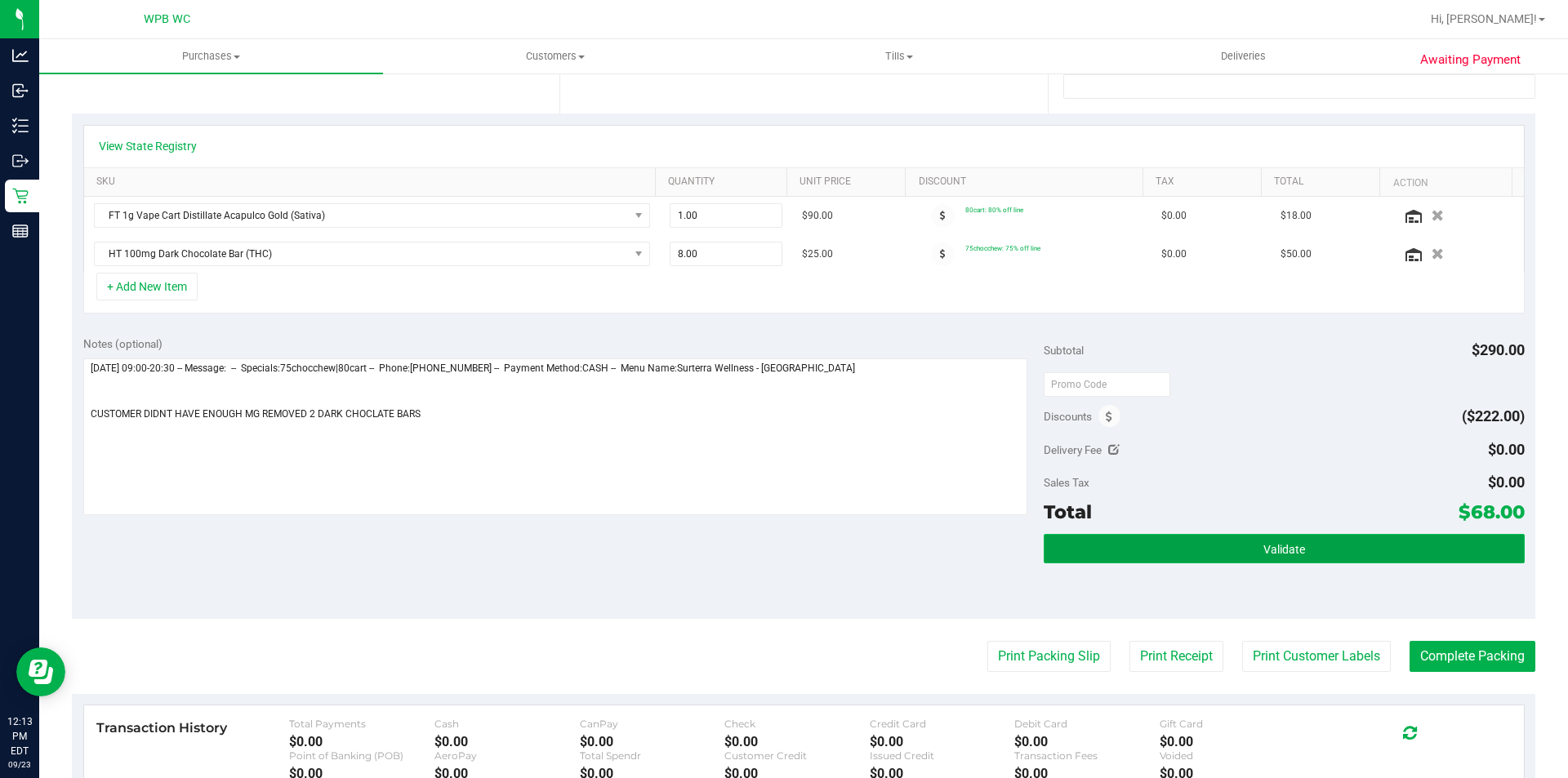
click at [1155, 547] on button "Validate" at bounding box center [1284, 549] width 480 height 30
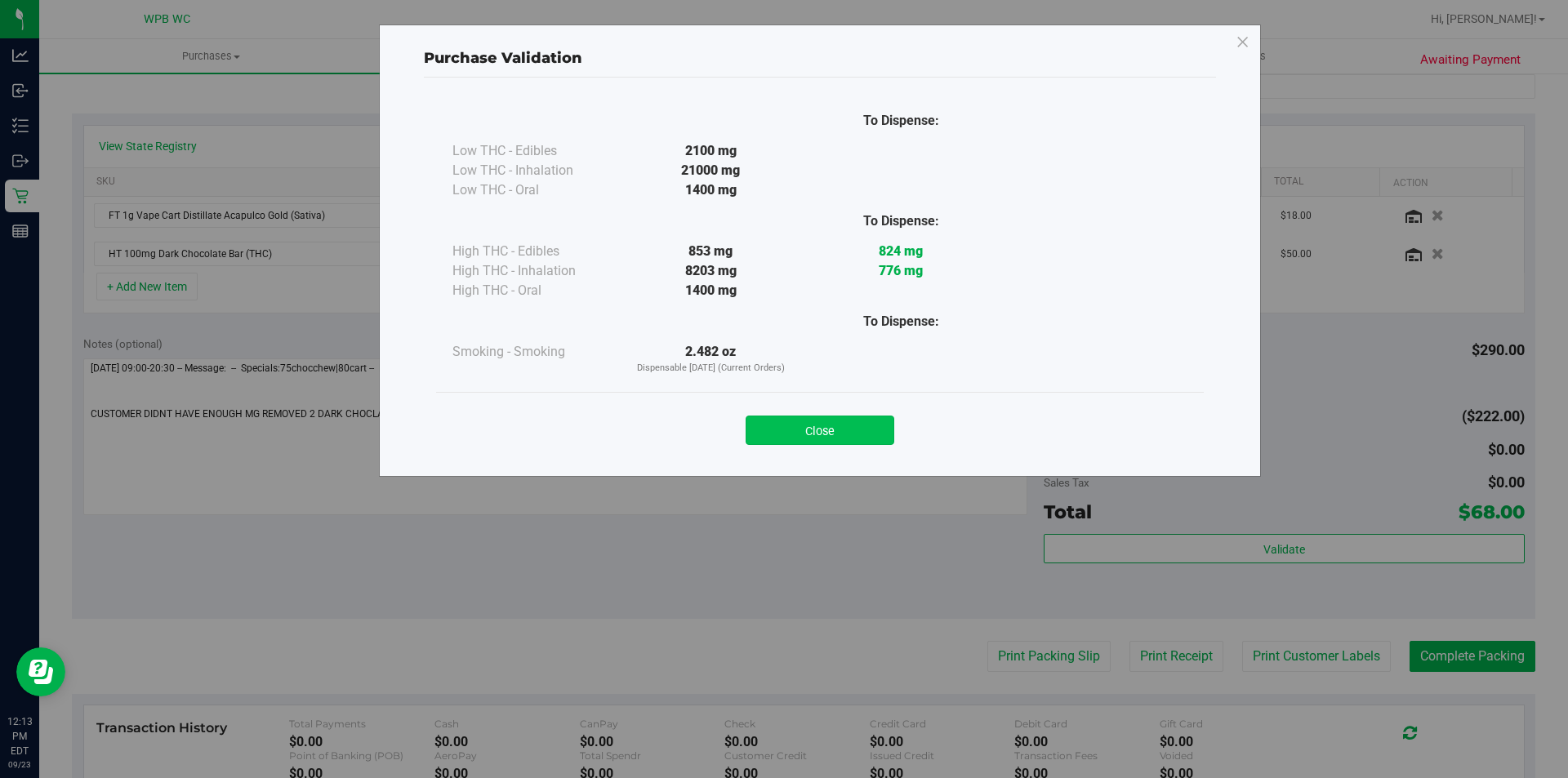
click at [836, 417] on button "Close" at bounding box center [820, 431] width 148 height 30
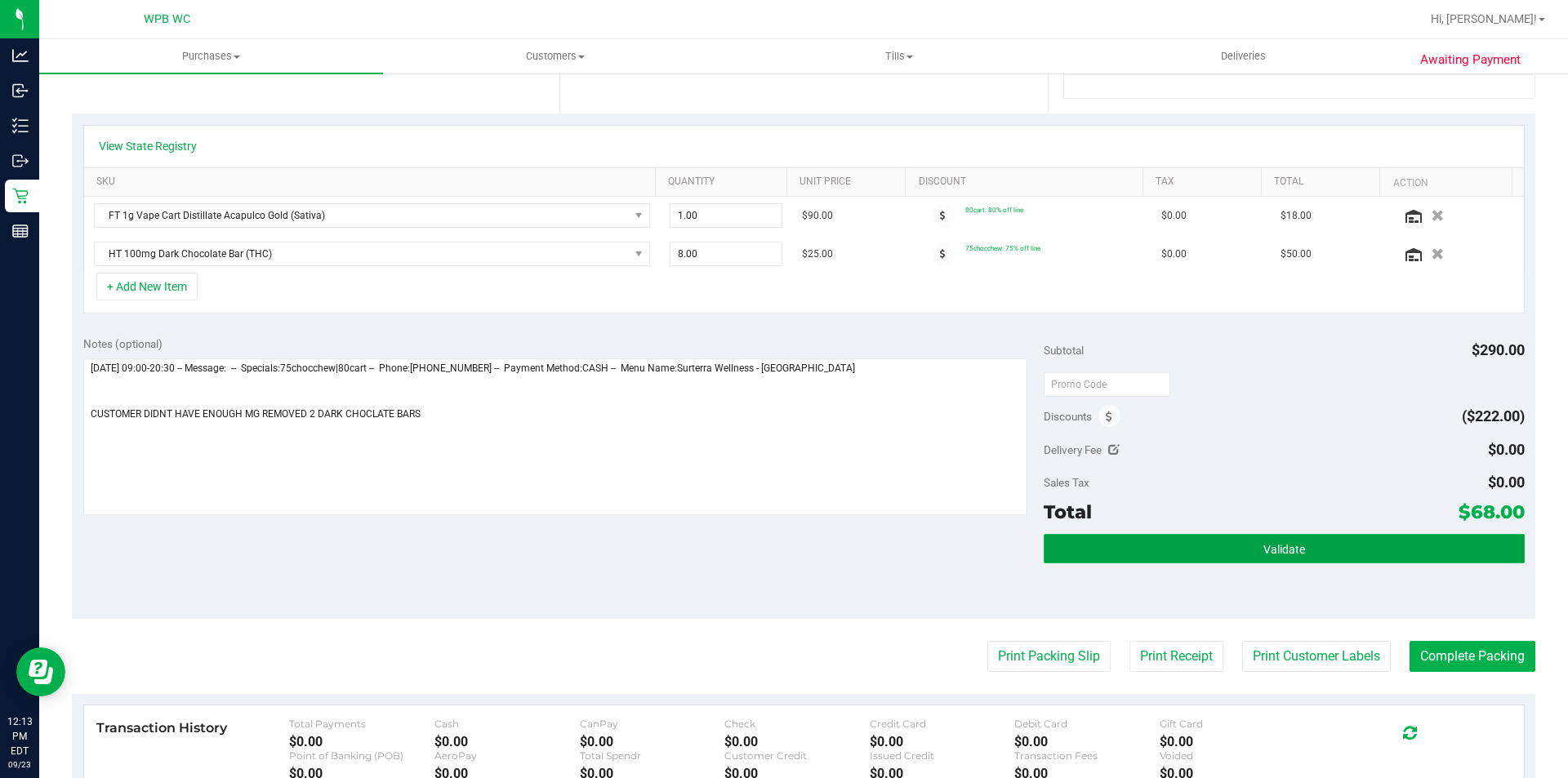
click at [1118, 546] on button "Validate" at bounding box center [1284, 549] width 480 height 30
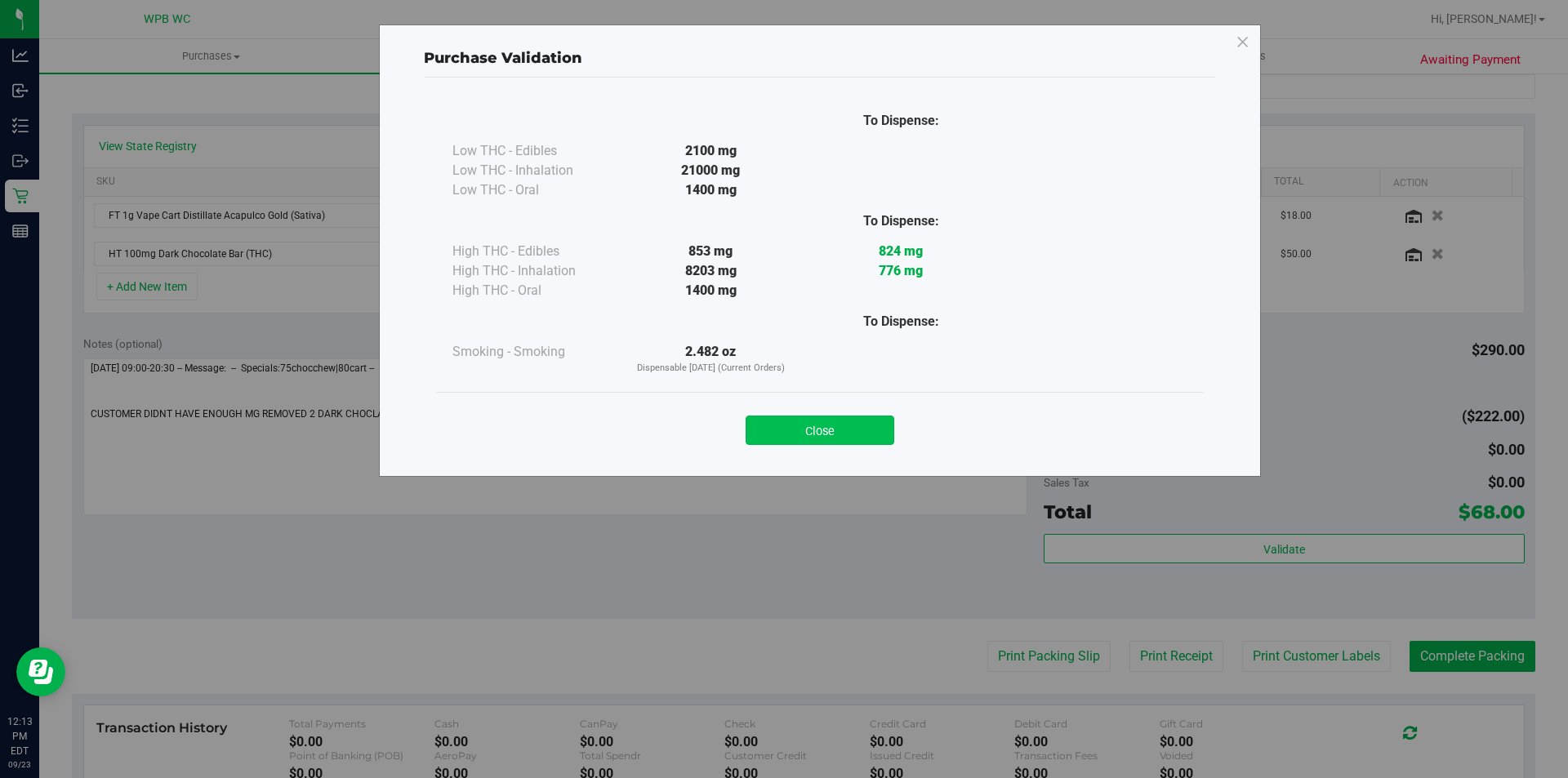
click at [862, 421] on button "Close" at bounding box center [820, 431] width 148 height 30
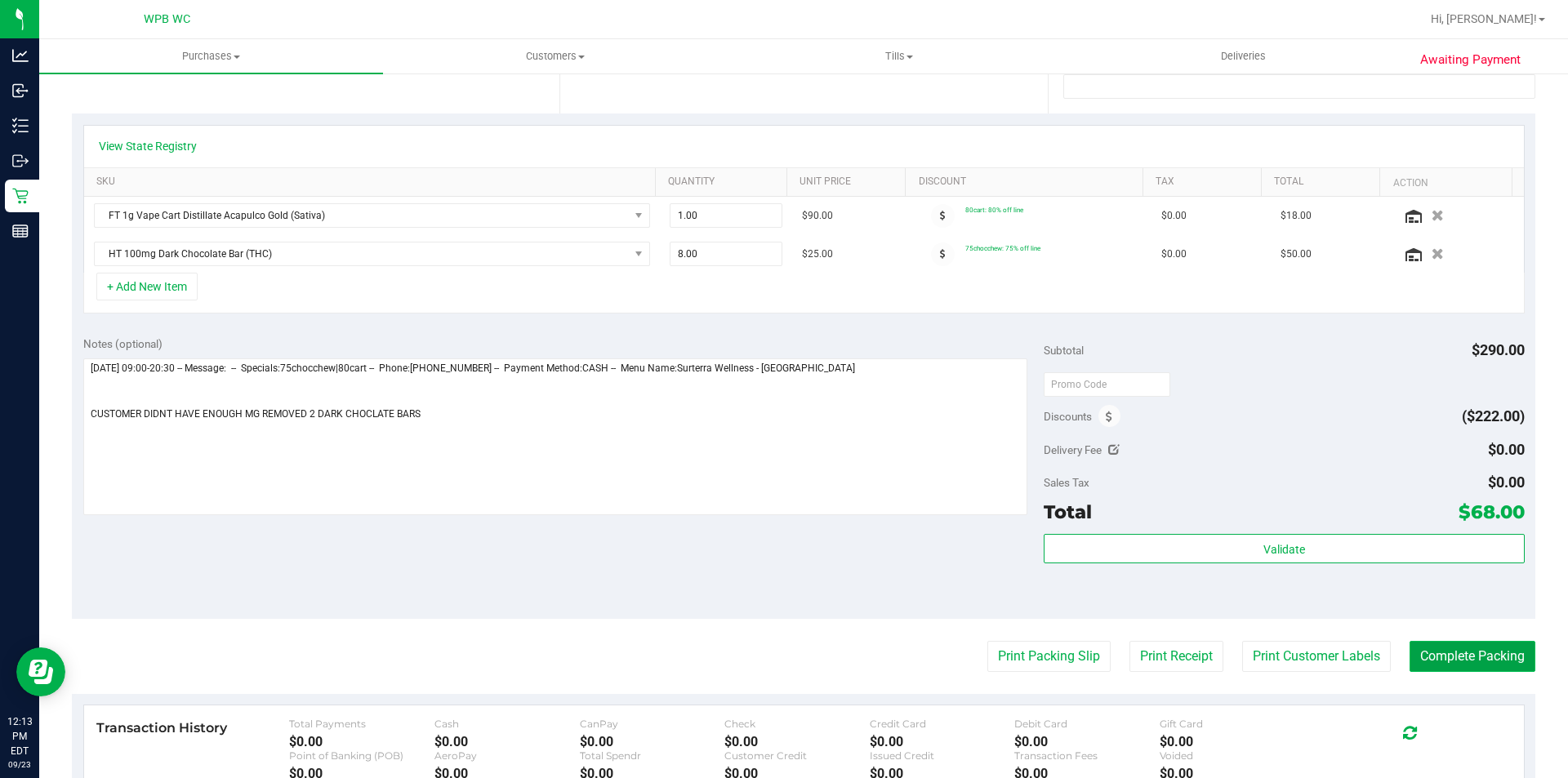
click at [1457, 644] on button "Complete Packing" at bounding box center [1472, 656] width 125 height 31
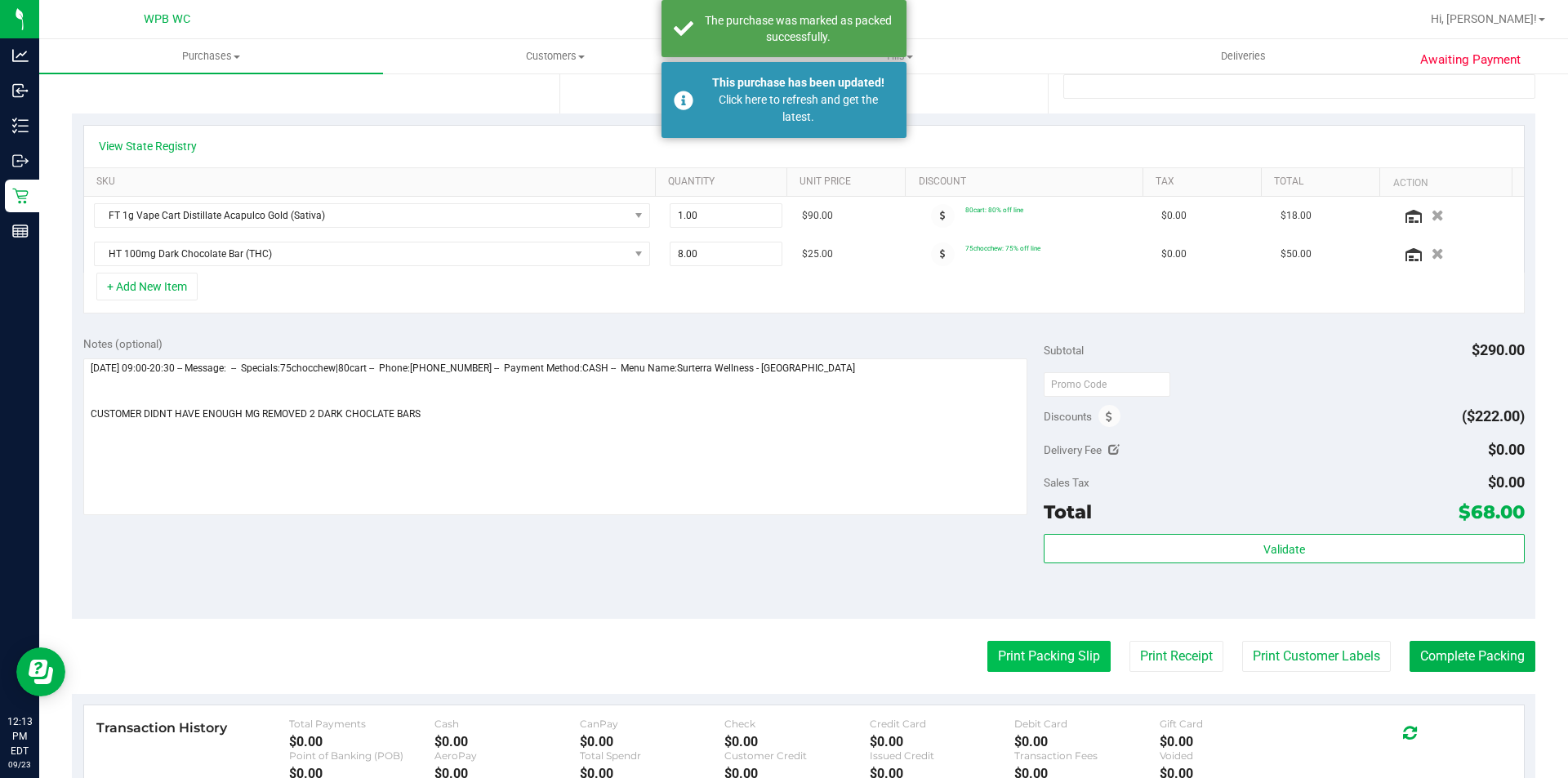
click at [1056, 646] on button "Print Packing Slip" at bounding box center [1049, 656] width 124 height 31
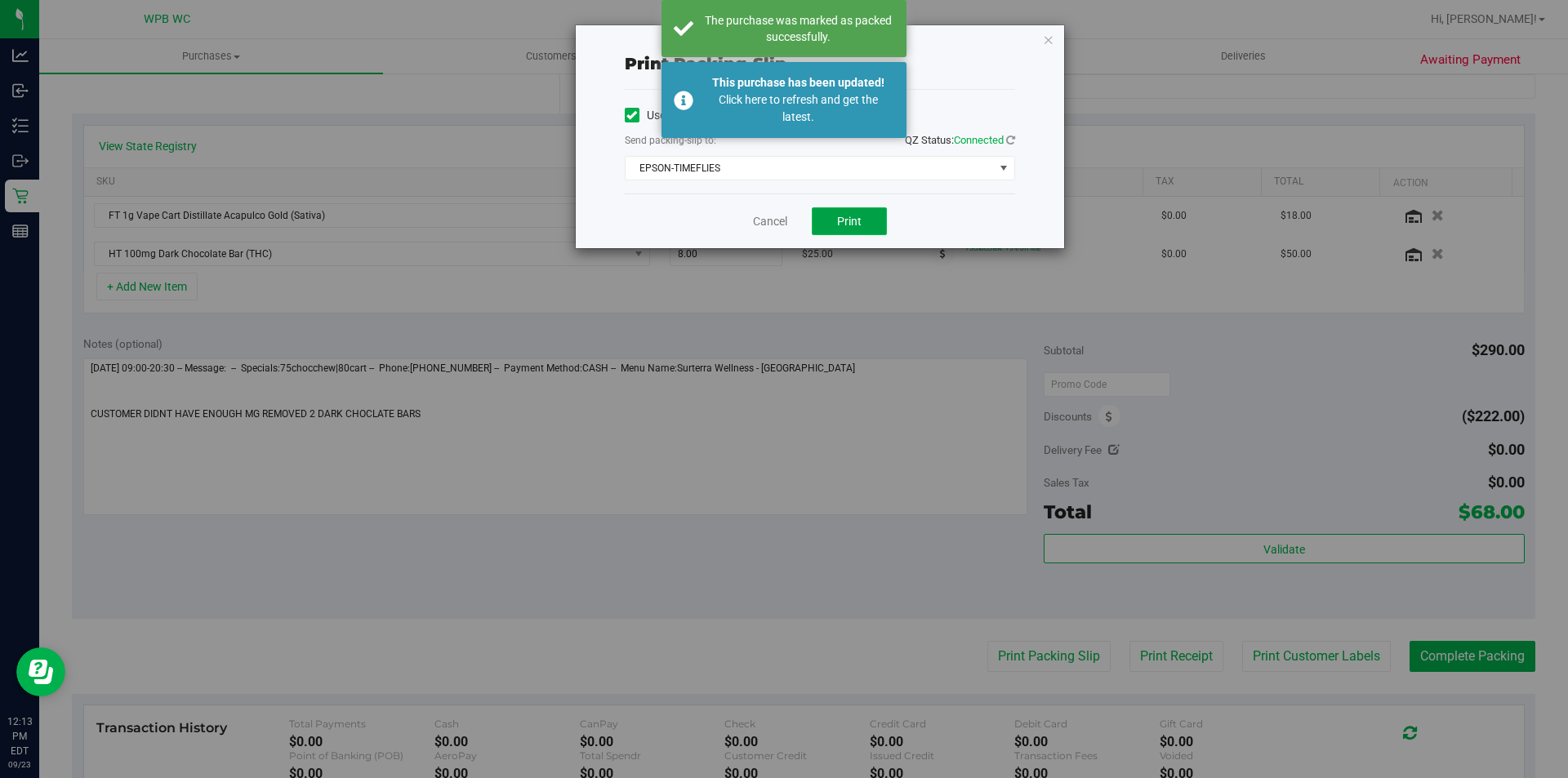
click at [851, 216] on span "Print" at bounding box center [849, 221] width 25 height 13
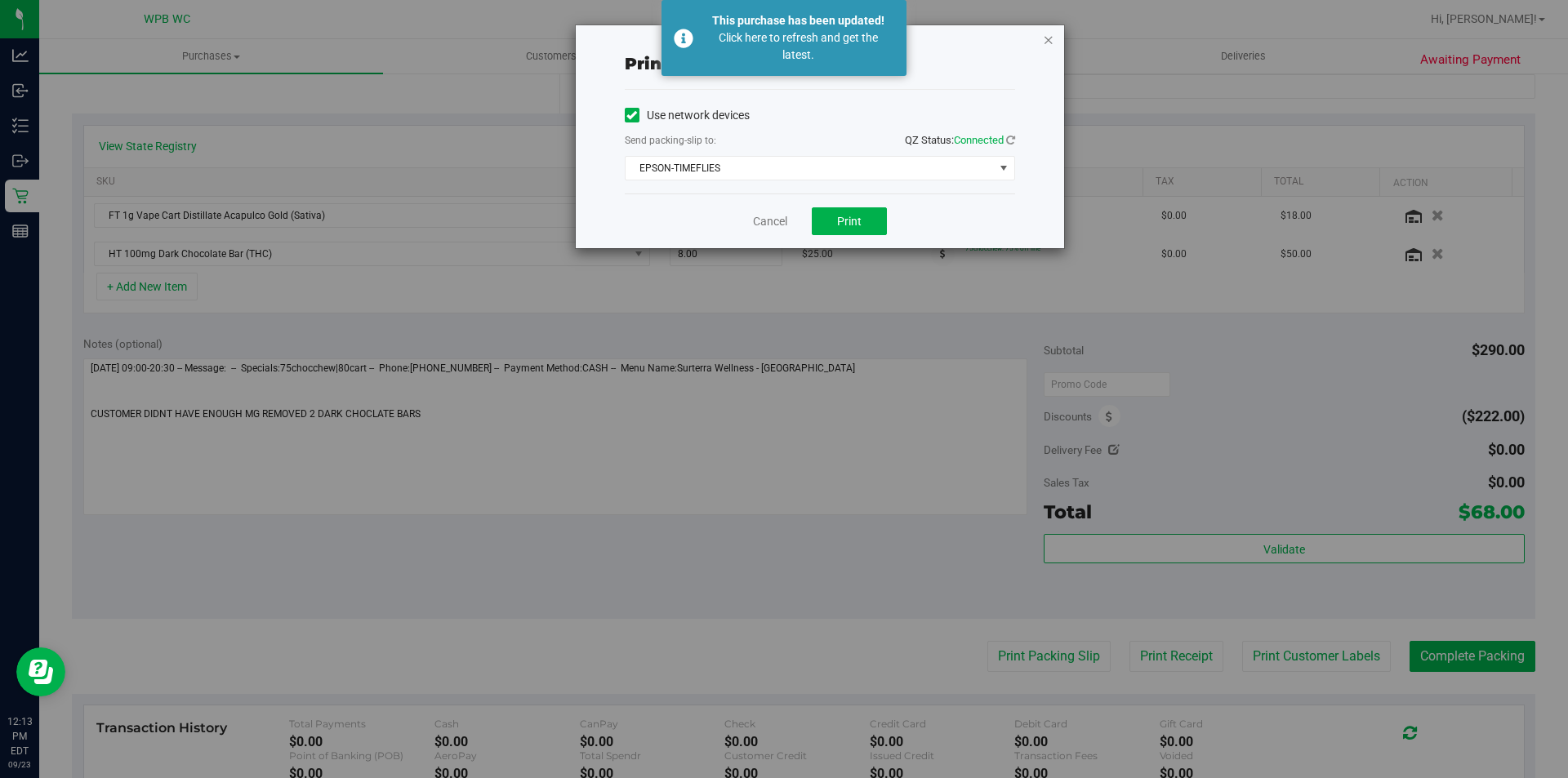
click at [1043, 34] on icon "button" at bounding box center [1049, 39] width 11 height 19
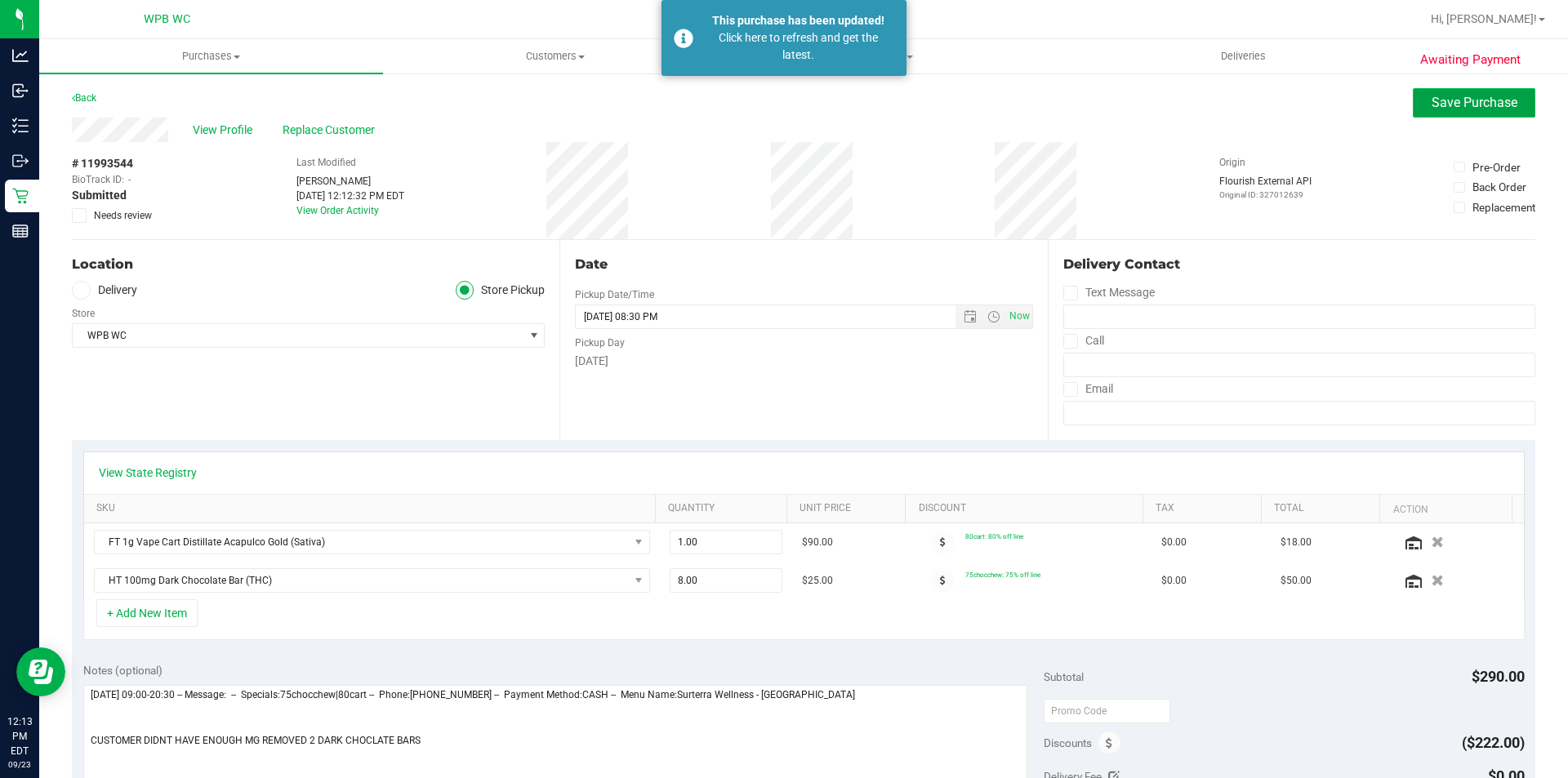
click at [1432, 109] on span "Save Purchase" at bounding box center [1475, 103] width 86 height 16
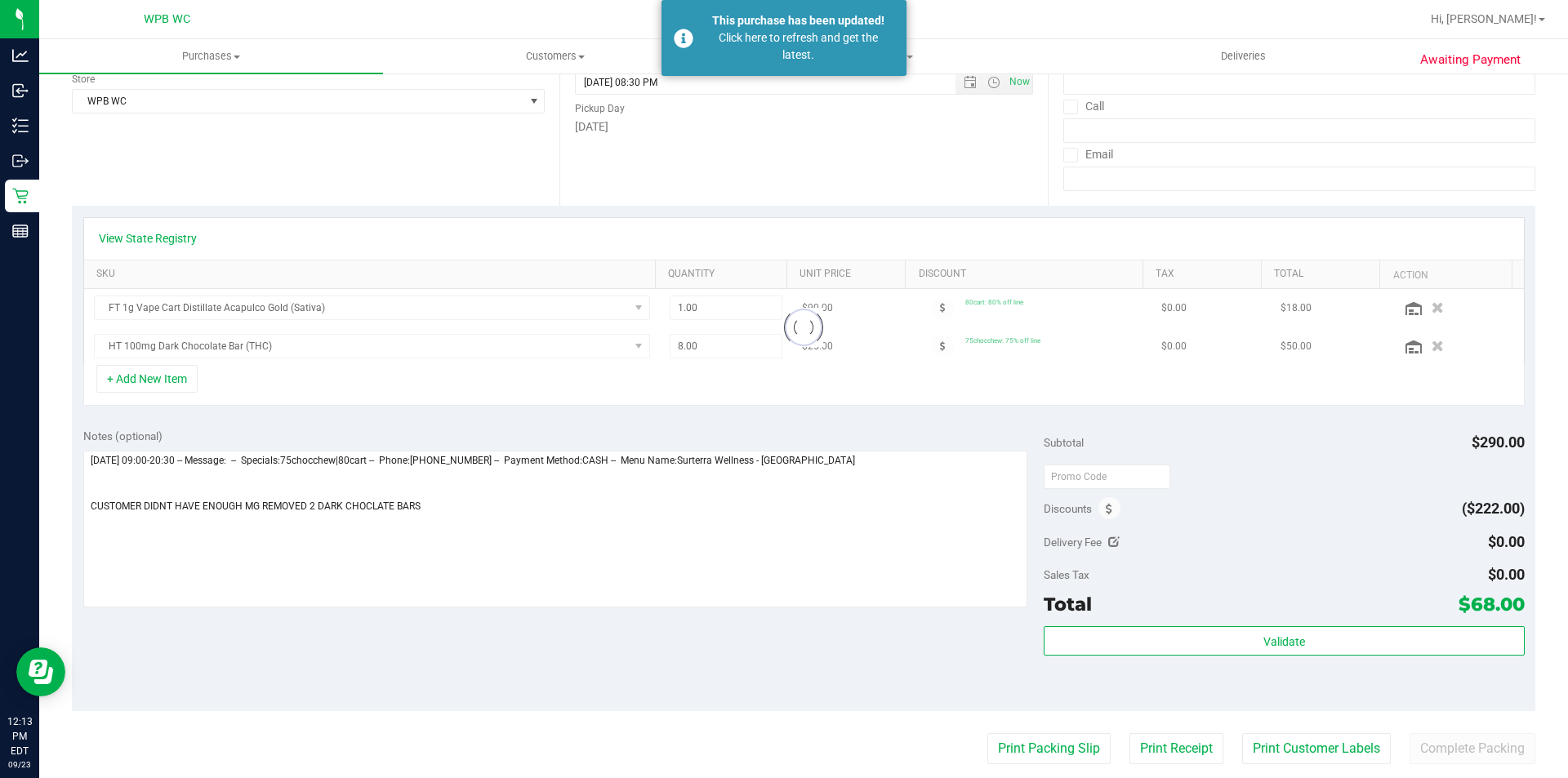
scroll to position [326, 0]
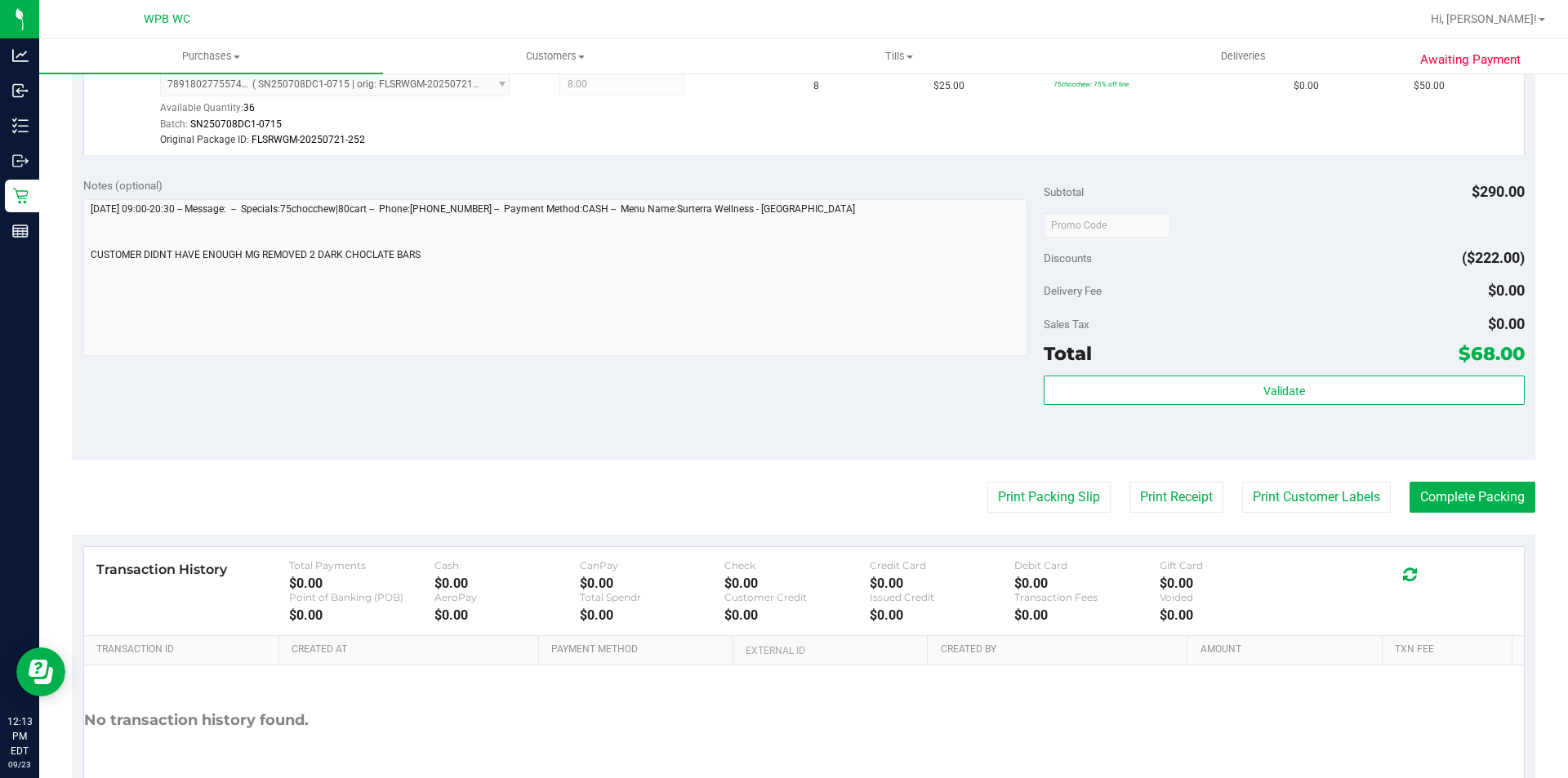
scroll to position [653, 0]
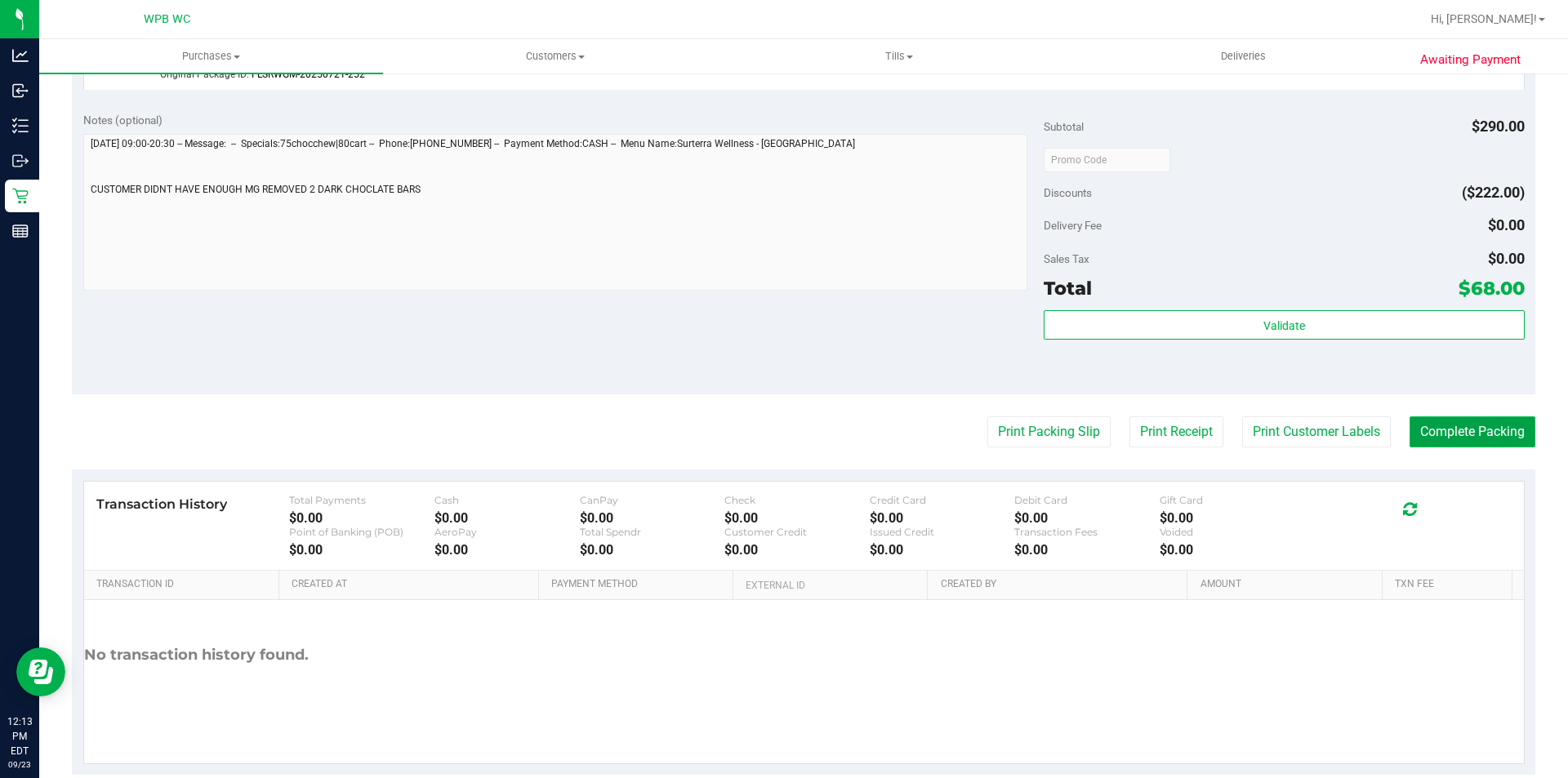
click at [1462, 434] on button "Complete Packing" at bounding box center [1472, 432] width 125 height 31
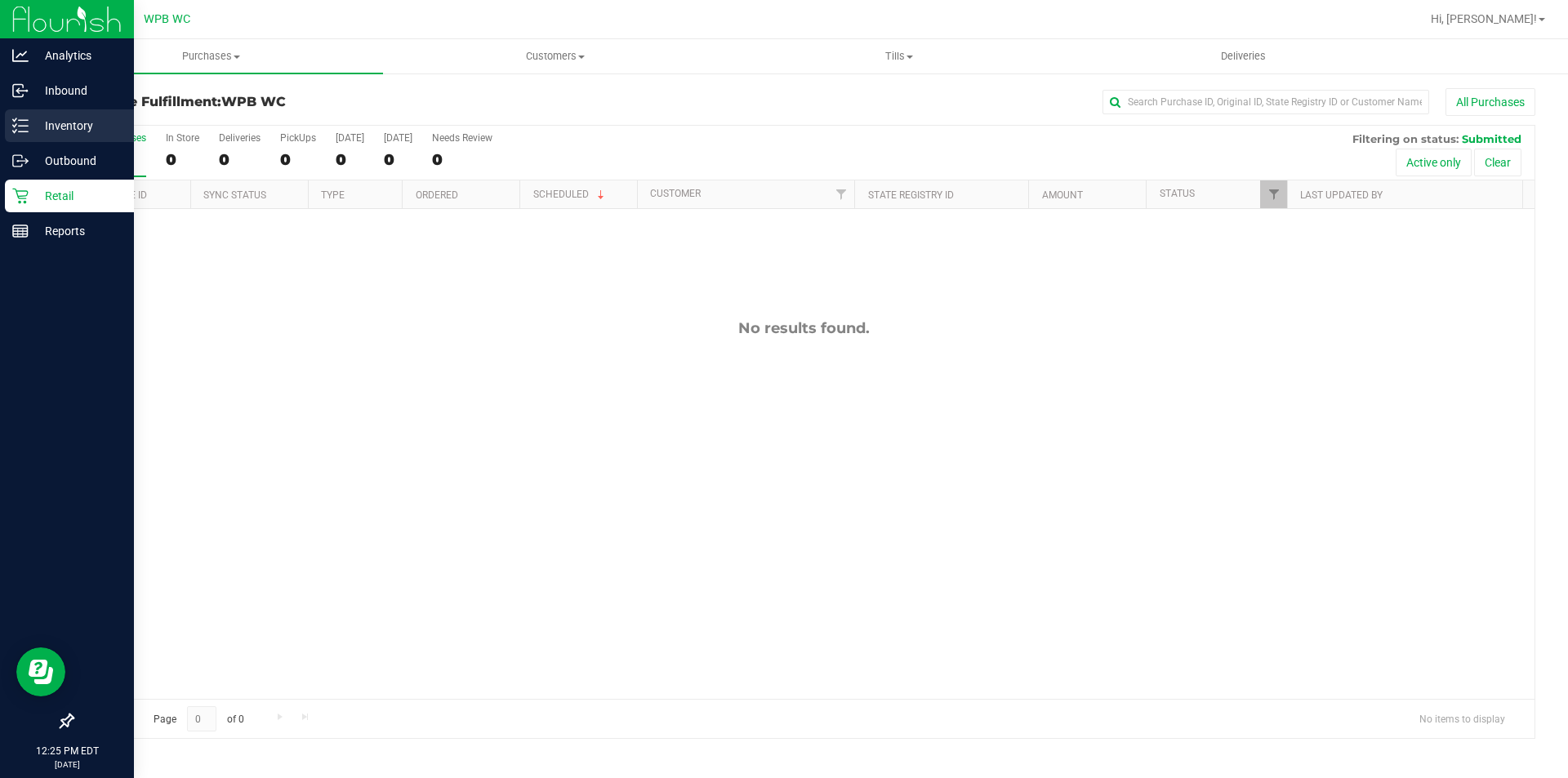
click at [65, 125] on p "Inventory" at bounding box center [78, 125] width 98 height 19
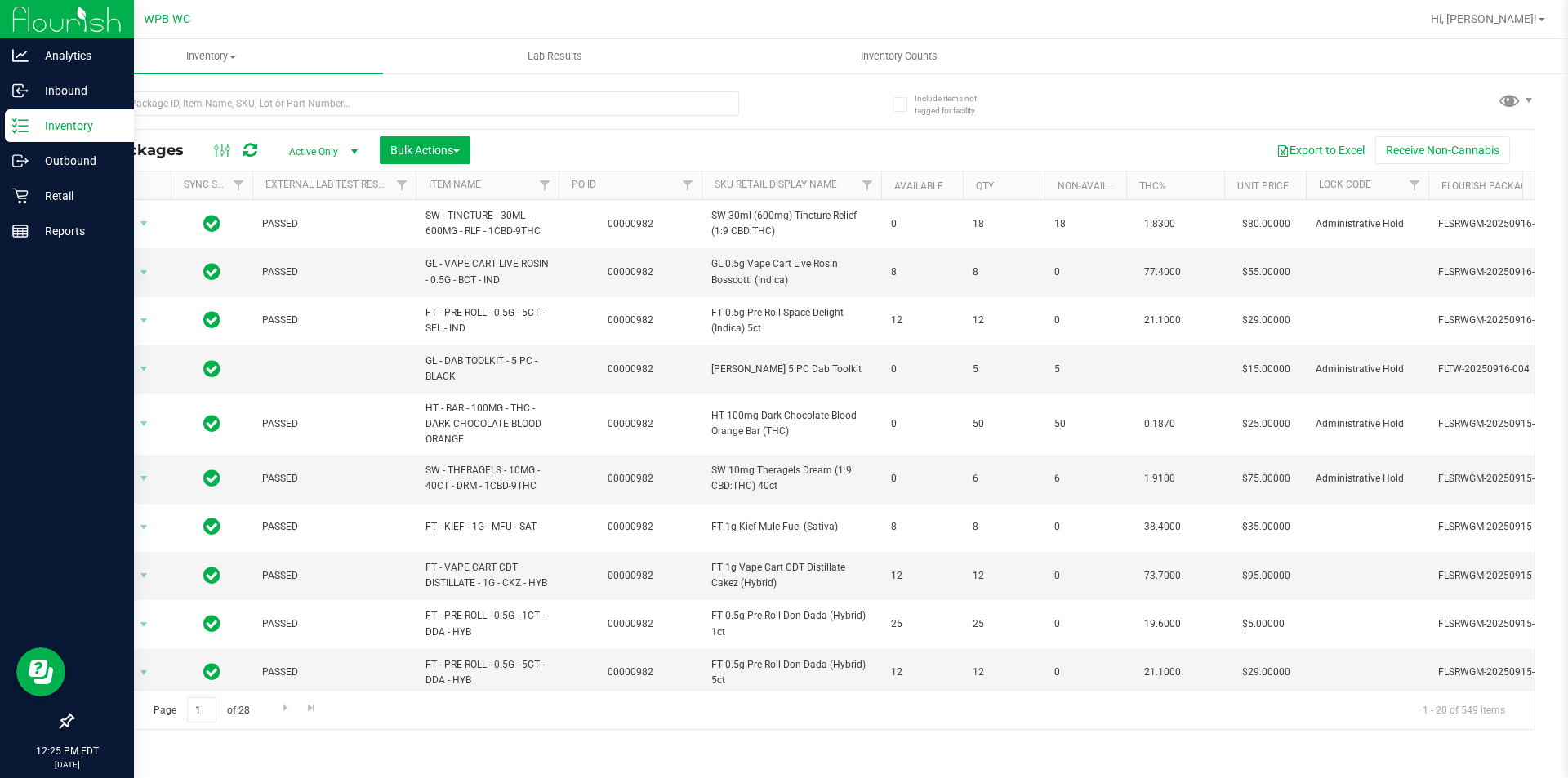
click at [402, 89] on div at bounding box center [438, 103] width 732 height 53
click at [397, 103] on input "text" at bounding box center [405, 103] width 668 height 25
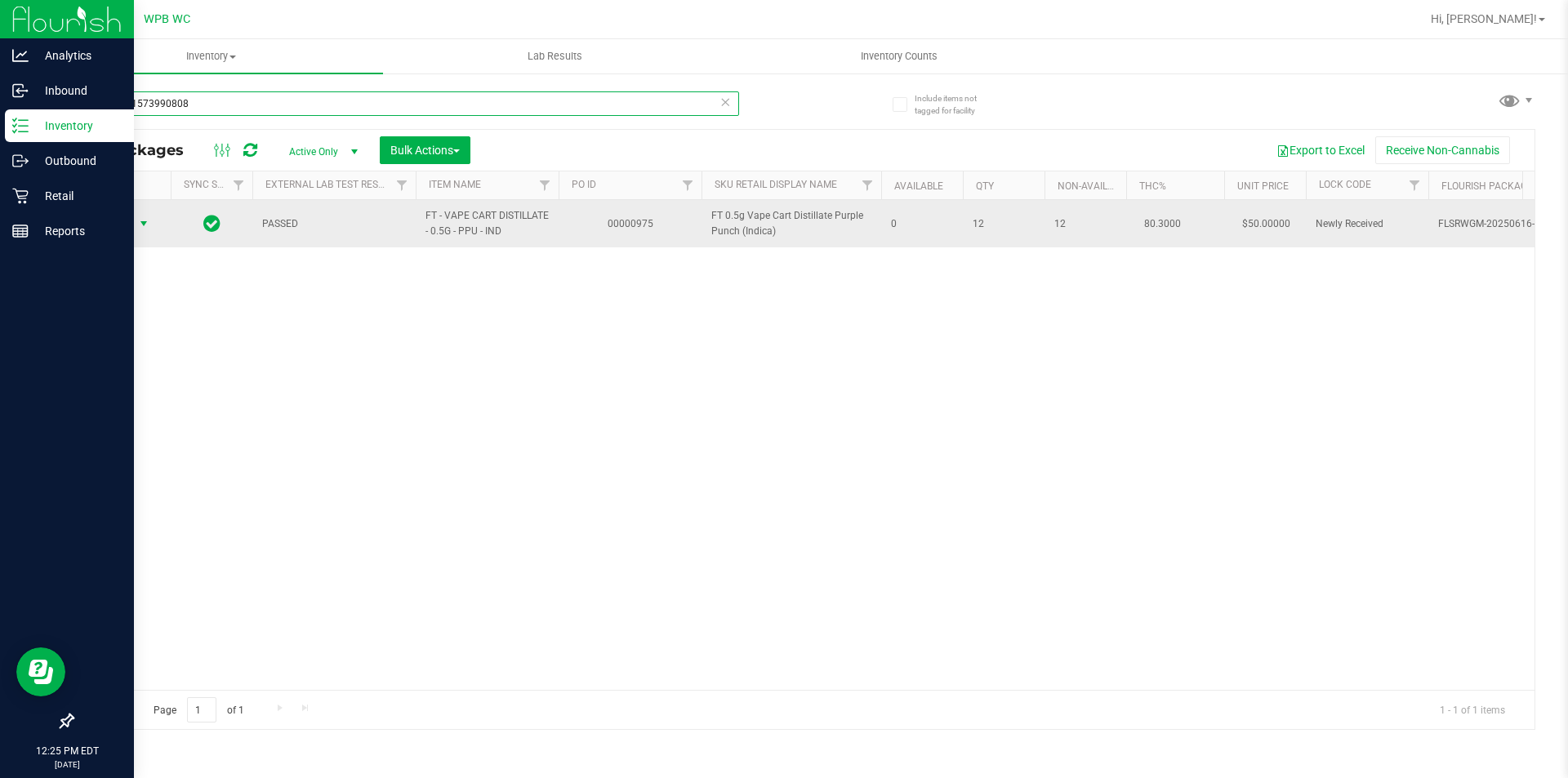
type input "1349551573990808"
click at [126, 217] on span "Action" at bounding box center [111, 224] width 44 height 23
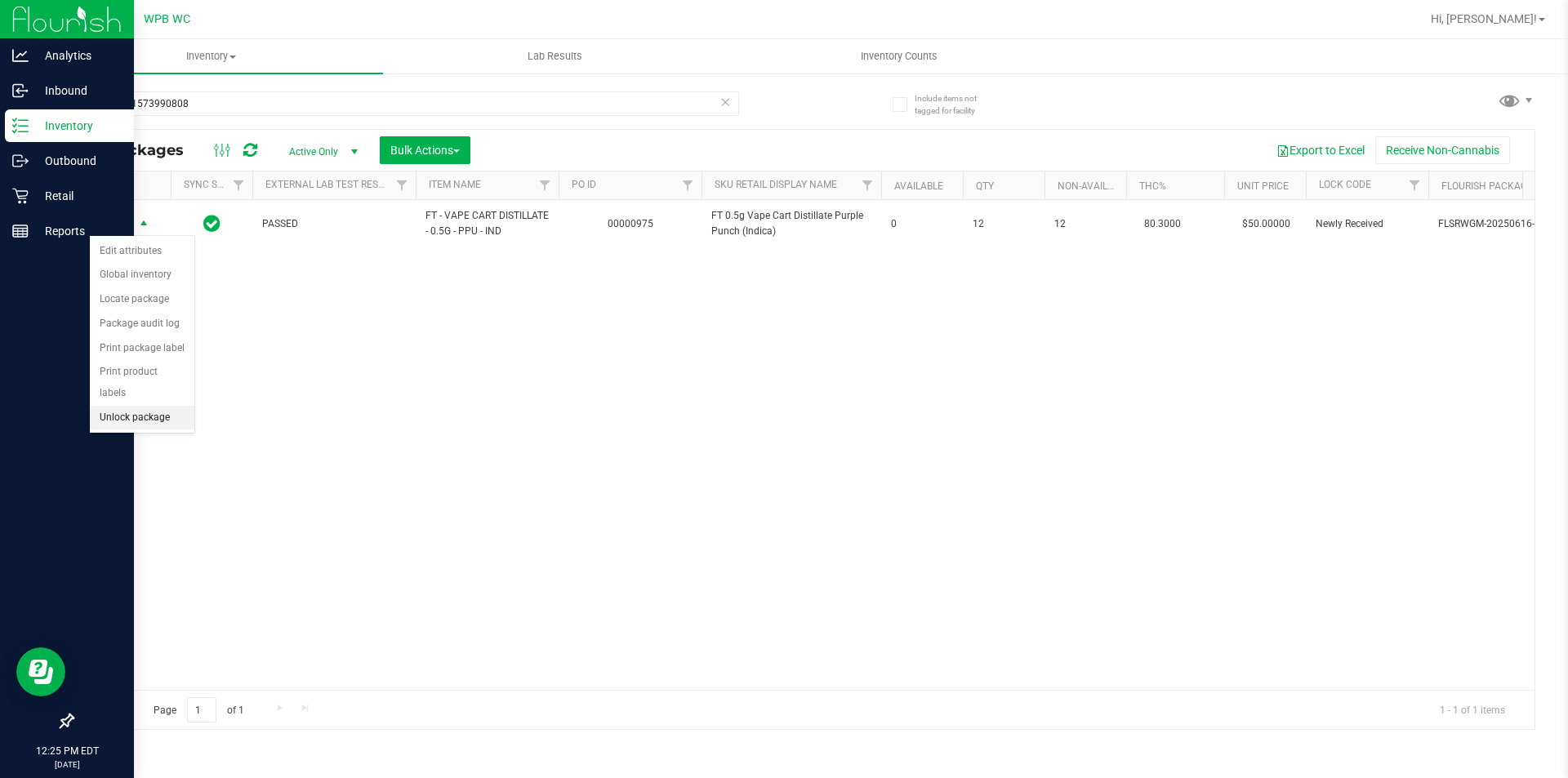
click at [154, 406] on li "Unlock package" at bounding box center [141, 418] width 104 height 25
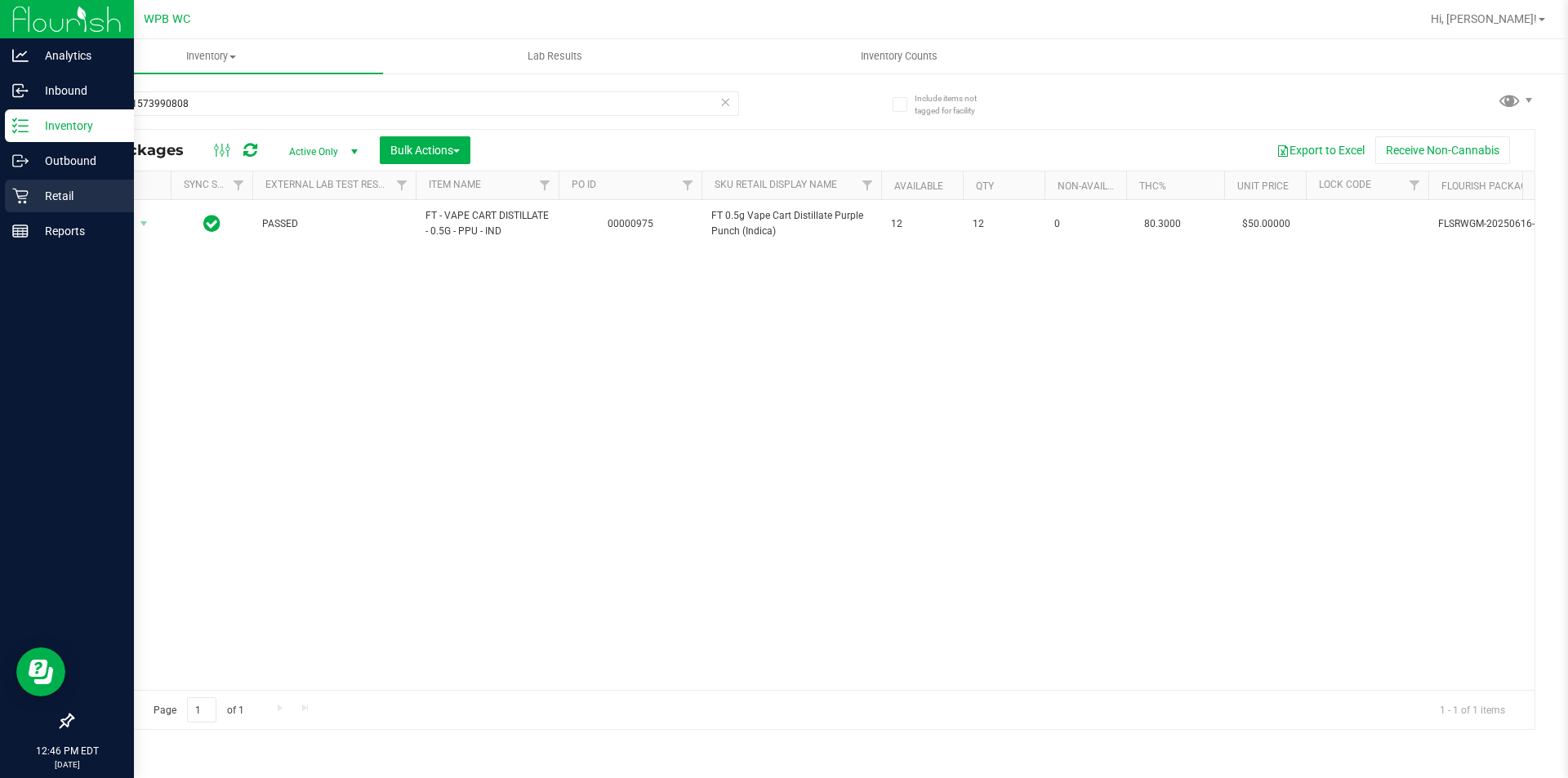
click at [32, 195] on p "Retail" at bounding box center [78, 196] width 98 height 19
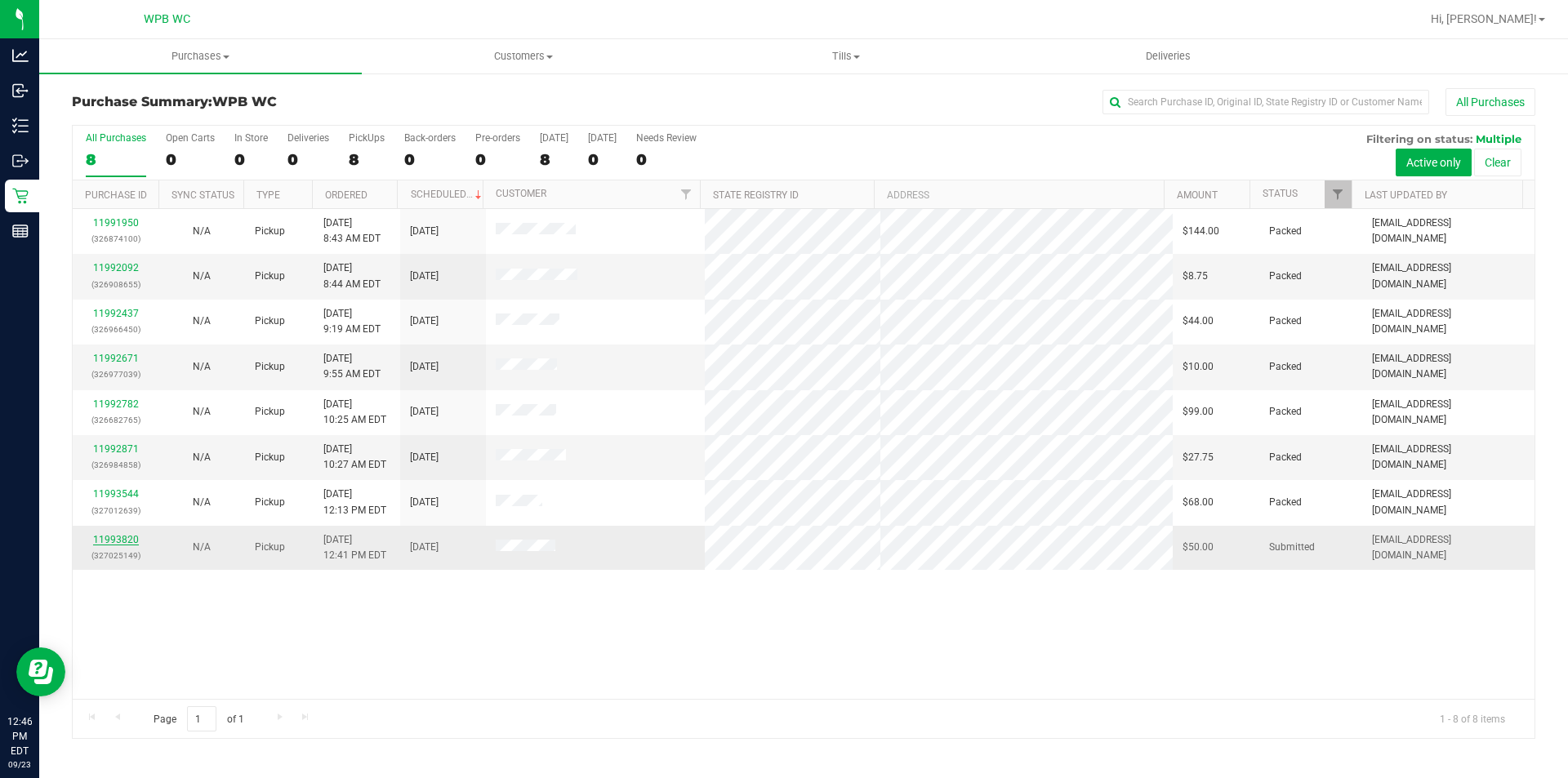
click at [119, 540] on link "11993820" at bounding box center [116, 539] width 46 height 11
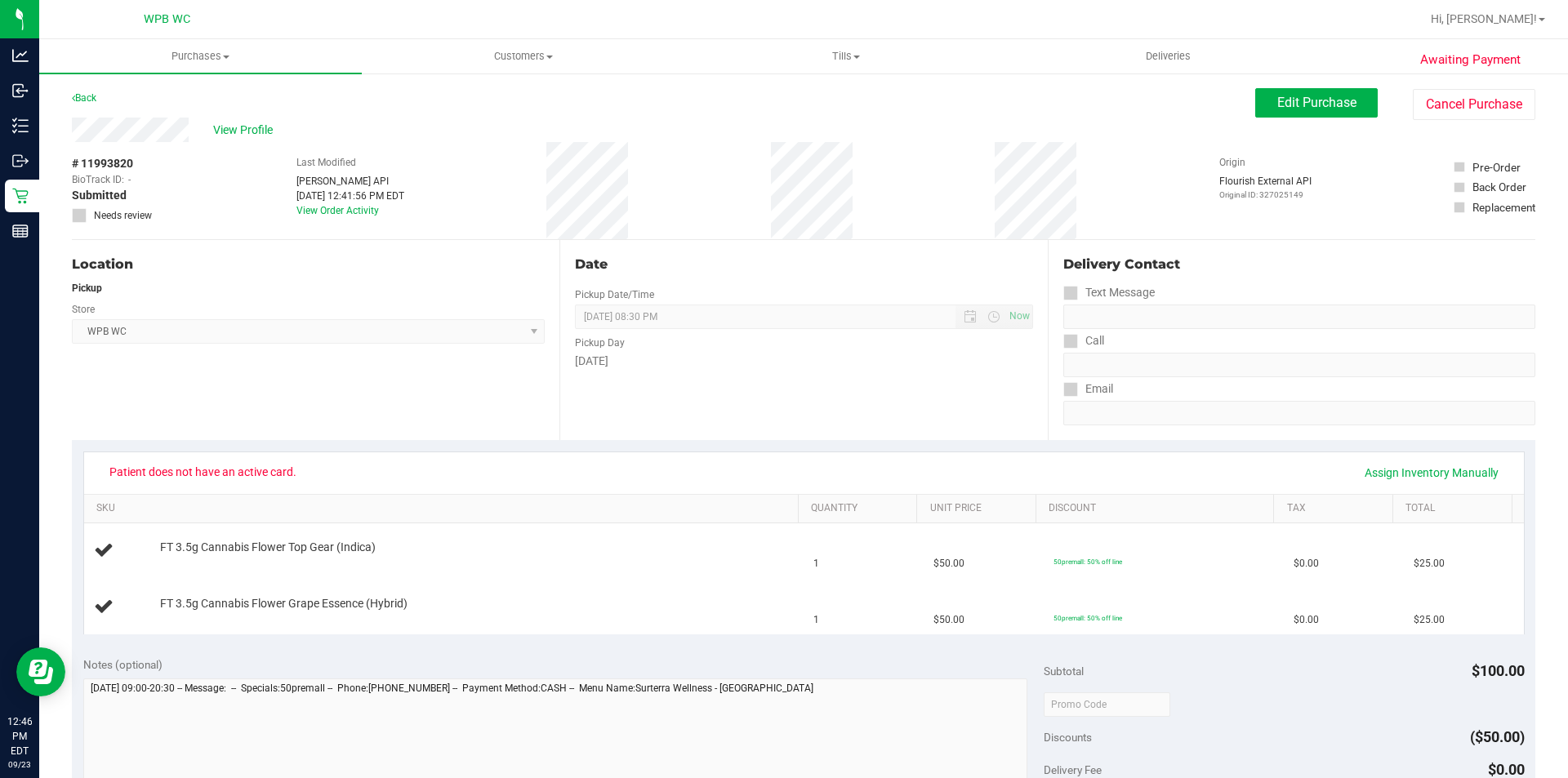
click at [547, 180] on div "# 11993820 BioTrack ID: - Submitted Needs review Last Modified [PERSON_NAME] AP…" at bounding box center [804, 190] width 1464 height 97
click at [255, 127] on span "View Profile" at bounding box center [246, 131] width 65 height 18
